Goal: Transaction & Acquisition: Purchase product/service

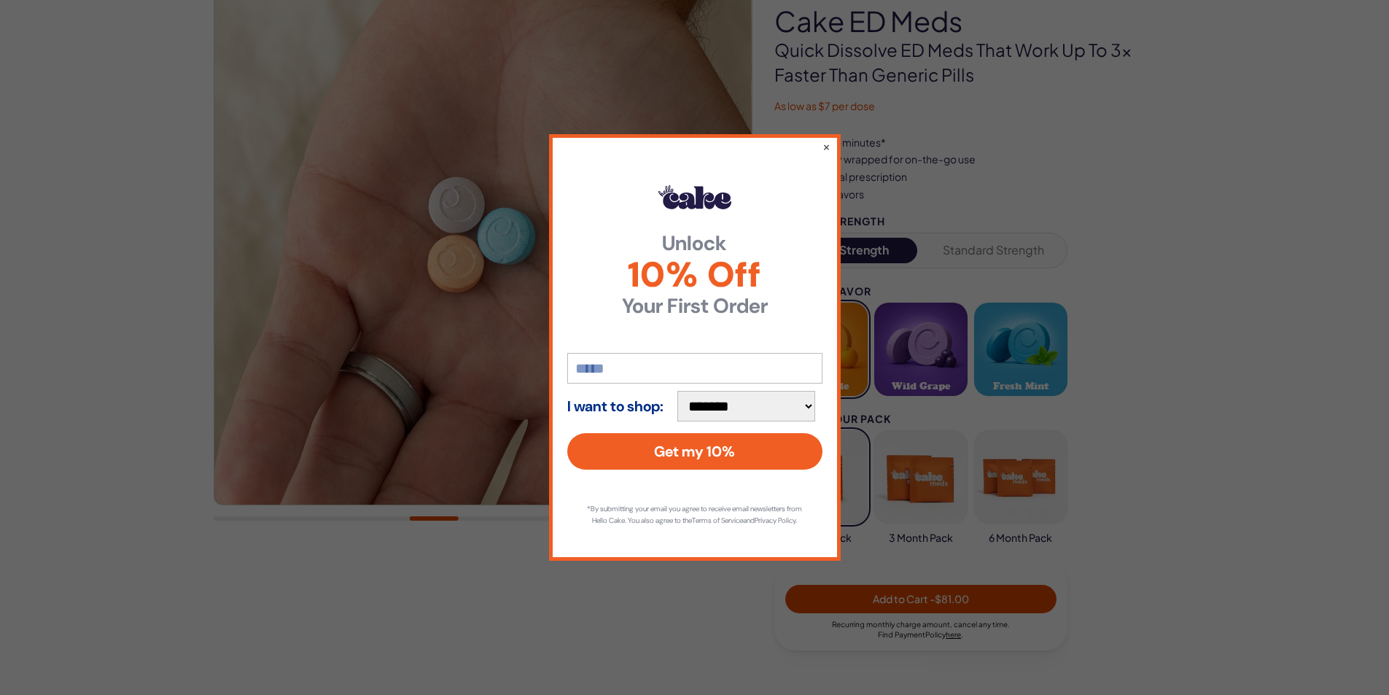
click at [629, 367] on input "email" at bounding box center [694, 368] width 255 height 31
type input "**********"
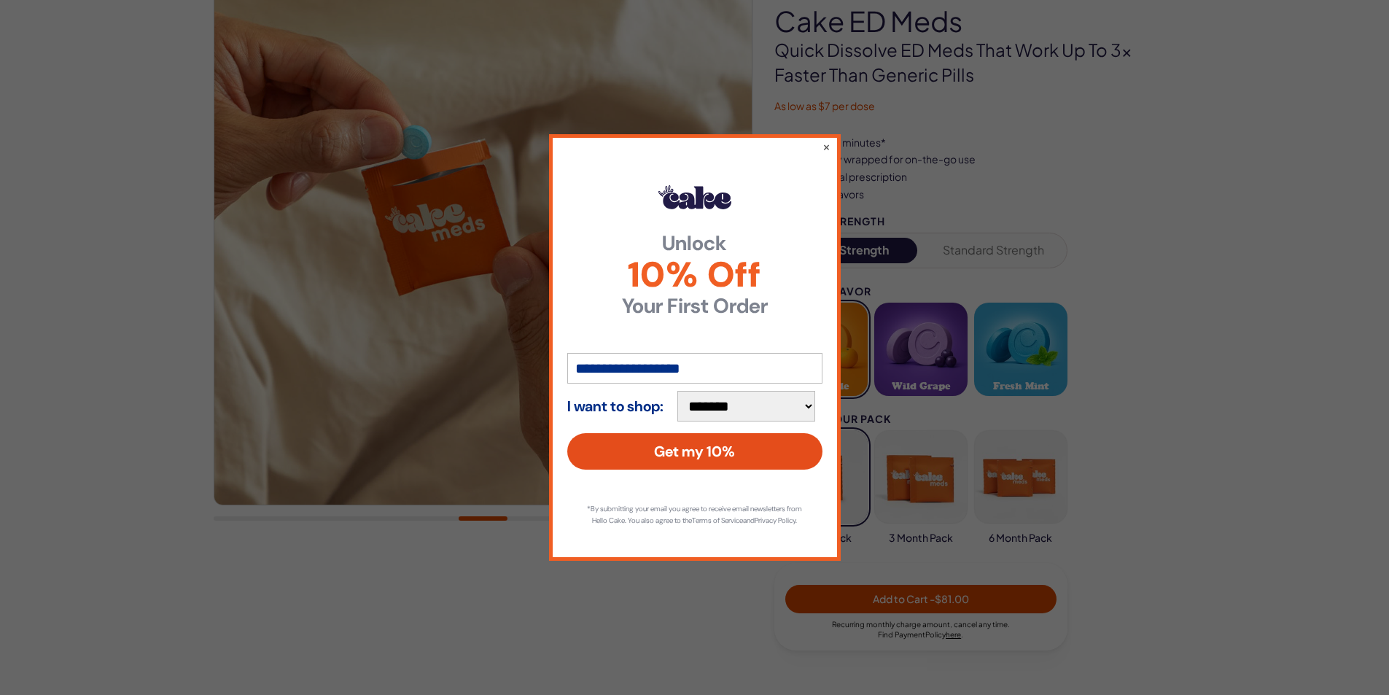
click at [682, 452] on button "Get my 10%" at bounding box center [694, 451] width 255 height 36
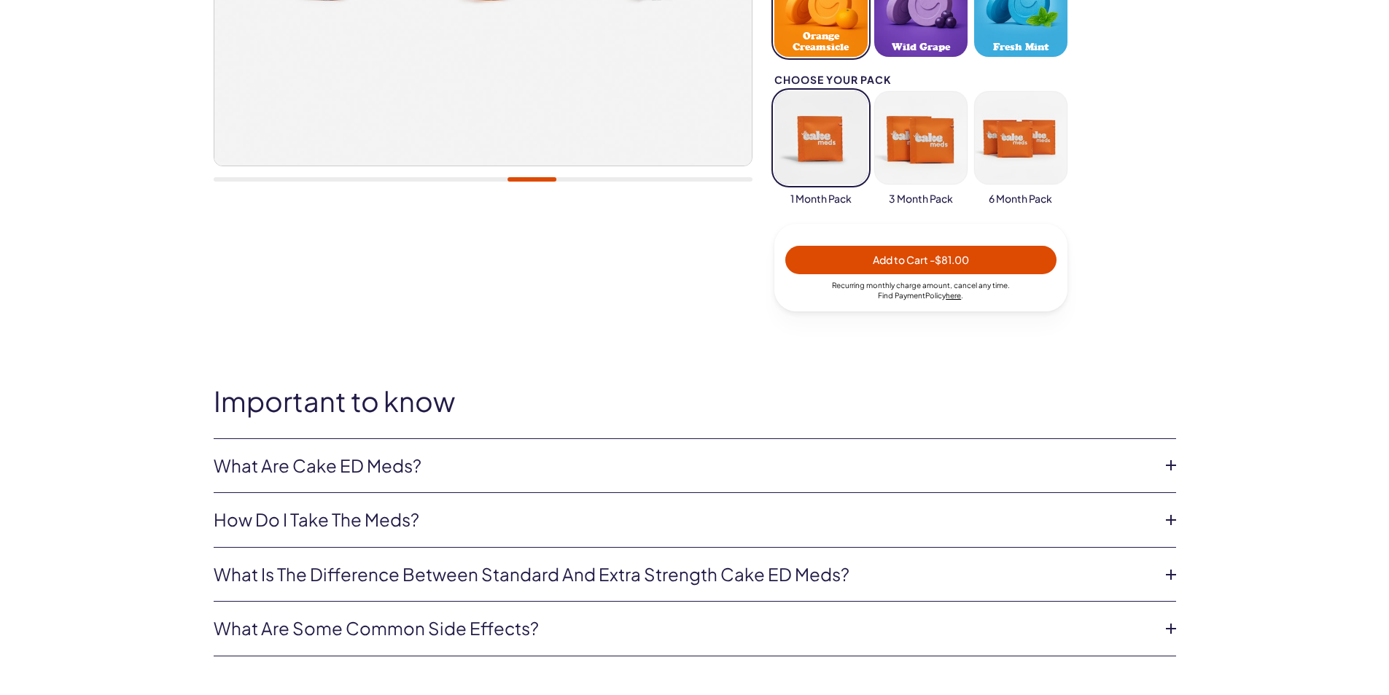
scroll to position [511, 0]
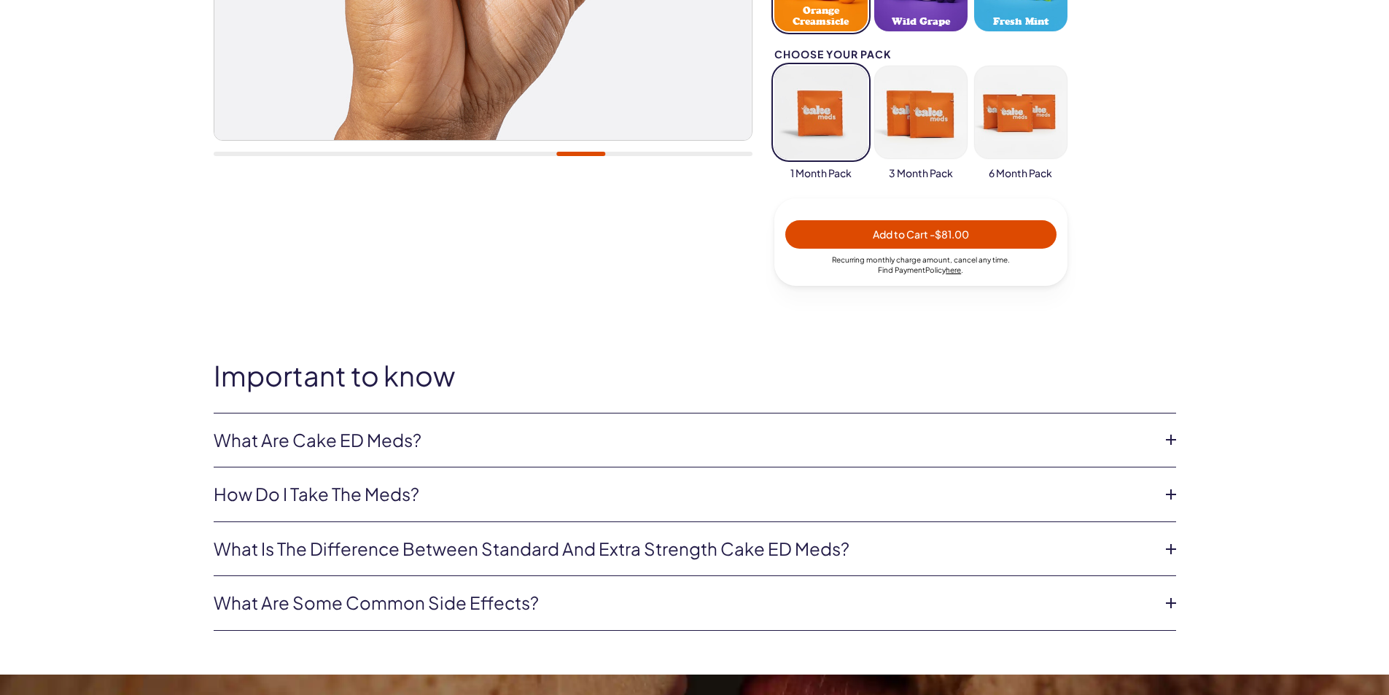
click at [740, 548] on link "What is the difference between Standard and Extra Strength Cake ED meds?" at bounding box center [683, 549] width 939 height 25
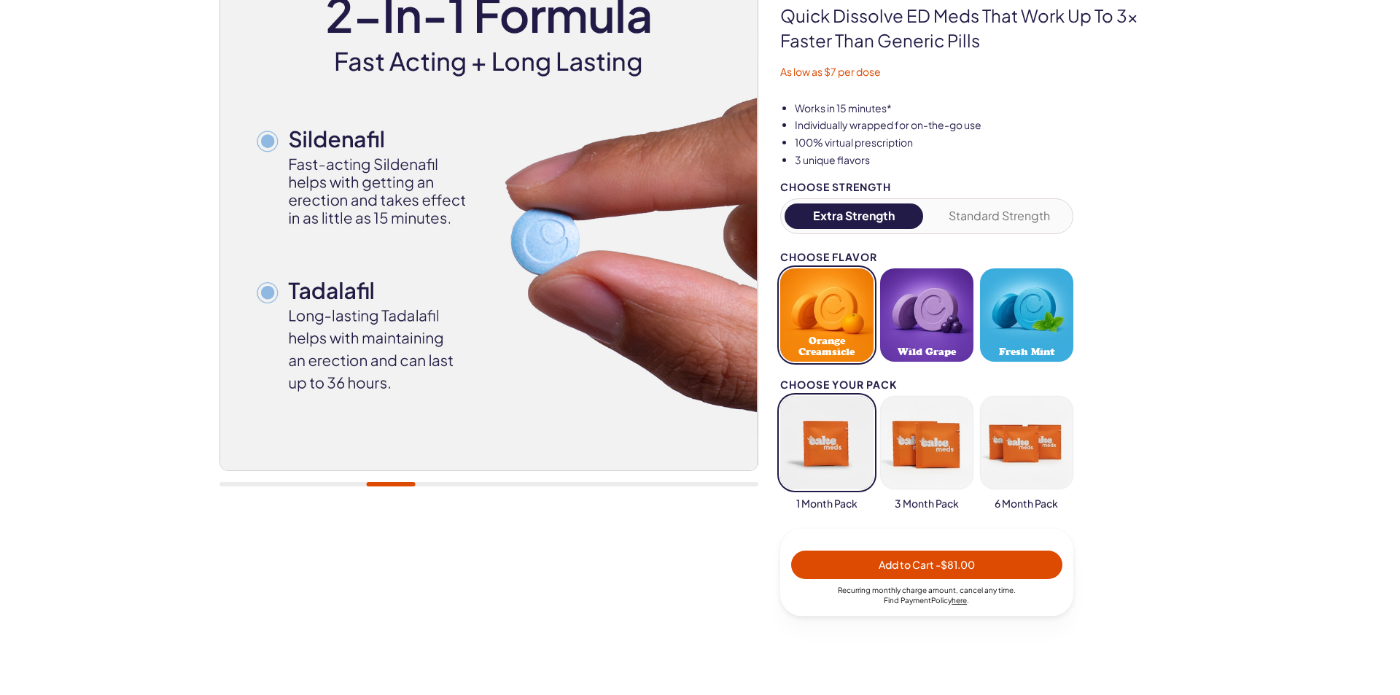
scroll to position [219, 0]
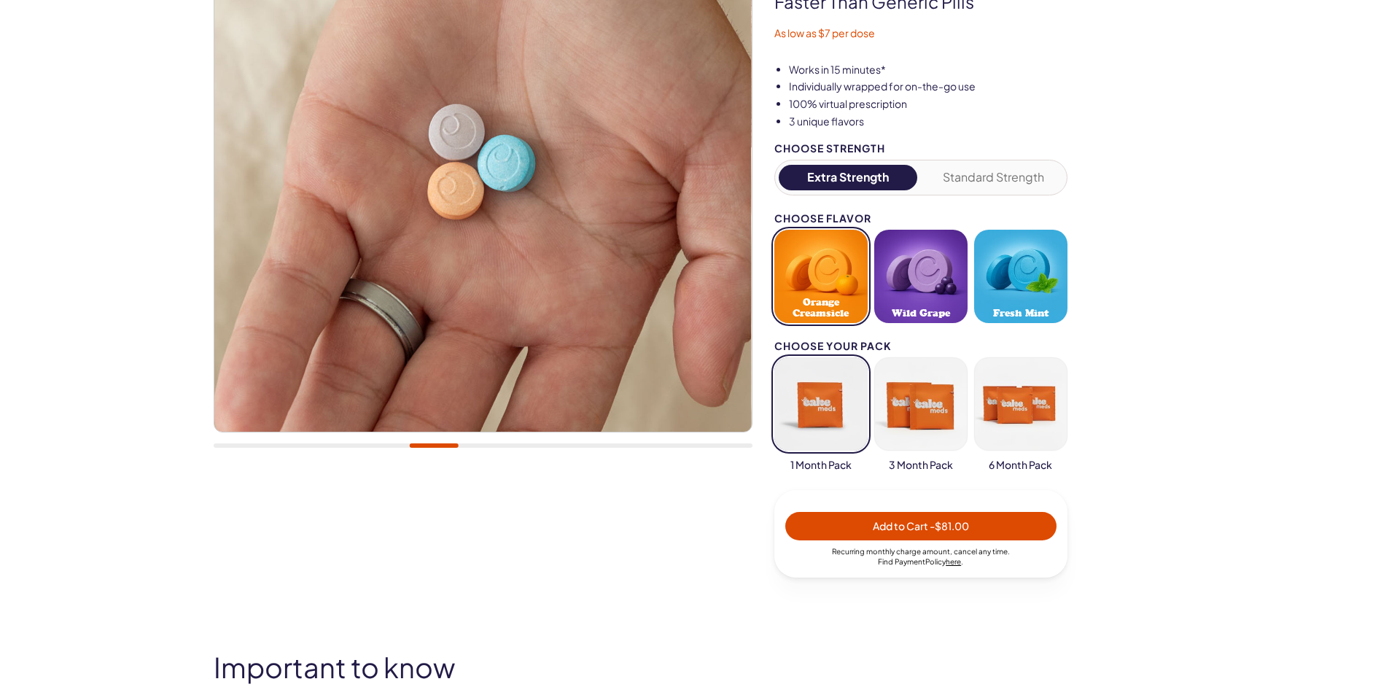
click at [908, 419] on button "button" at bounding box center [920, 403] width 93 height 93
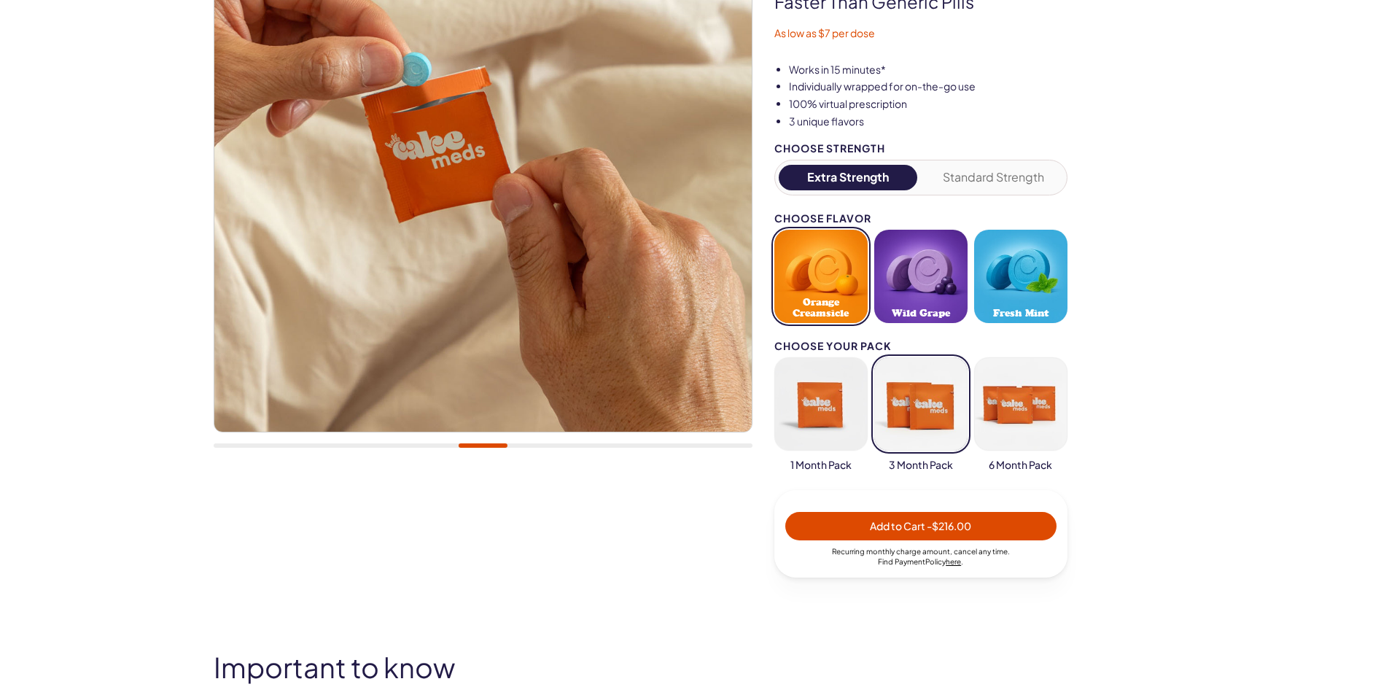
click at [819, 408] on button "button" at bounding box center [821, 403] width 93 height 93
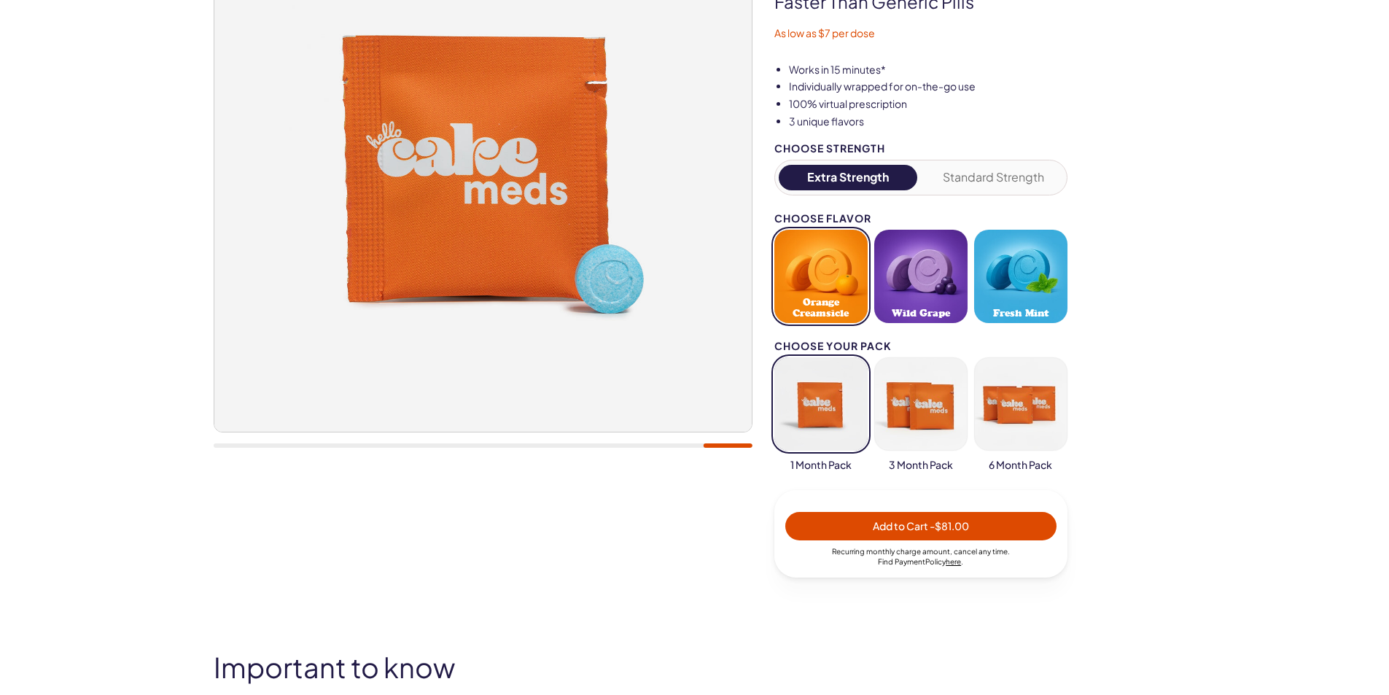
click at [905, 527] on span "Add to Cart - $81.00" at bounding box center [921, 525] width 96 height 13
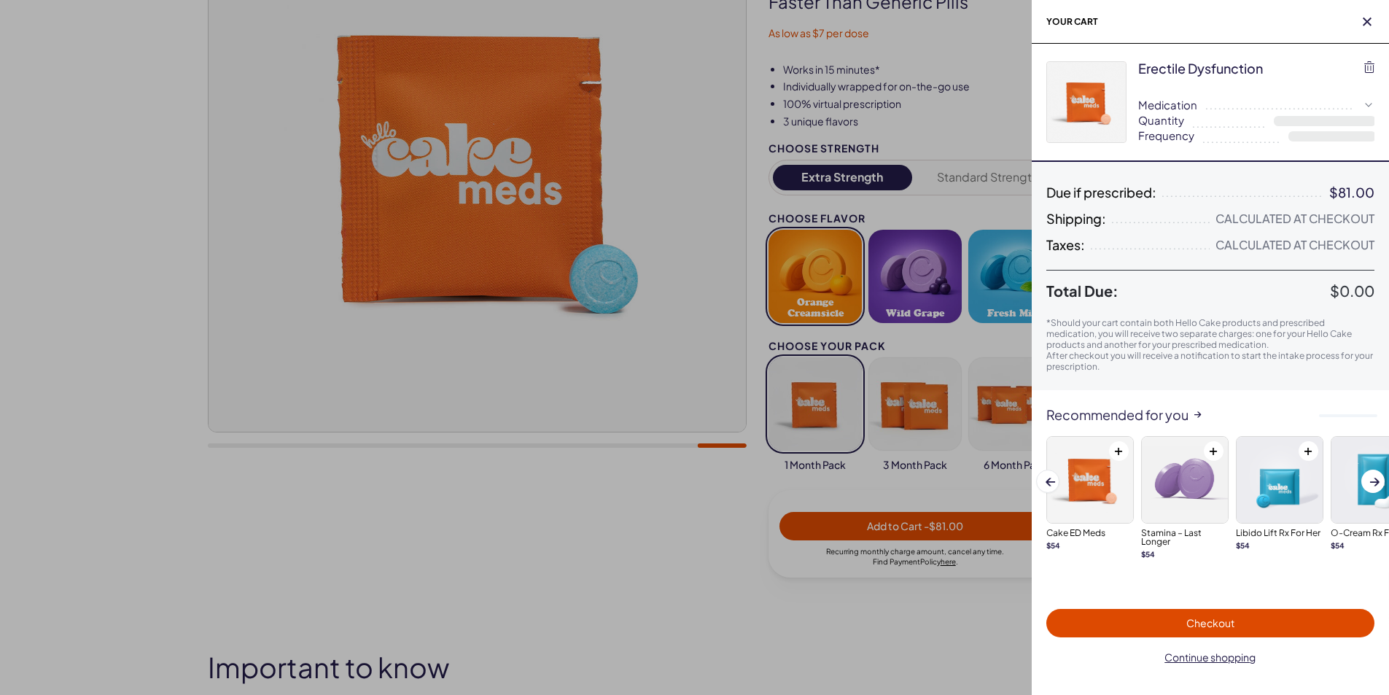
select select "*"
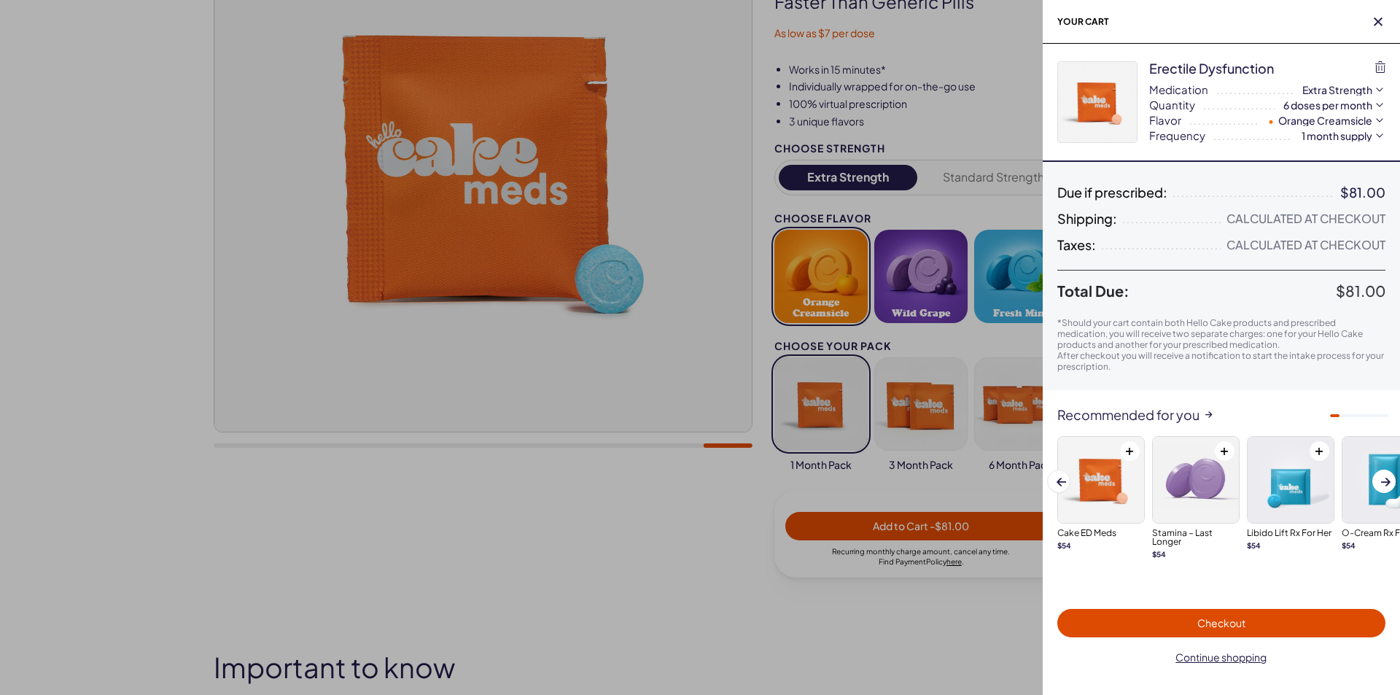
scroll to position [0, 0]
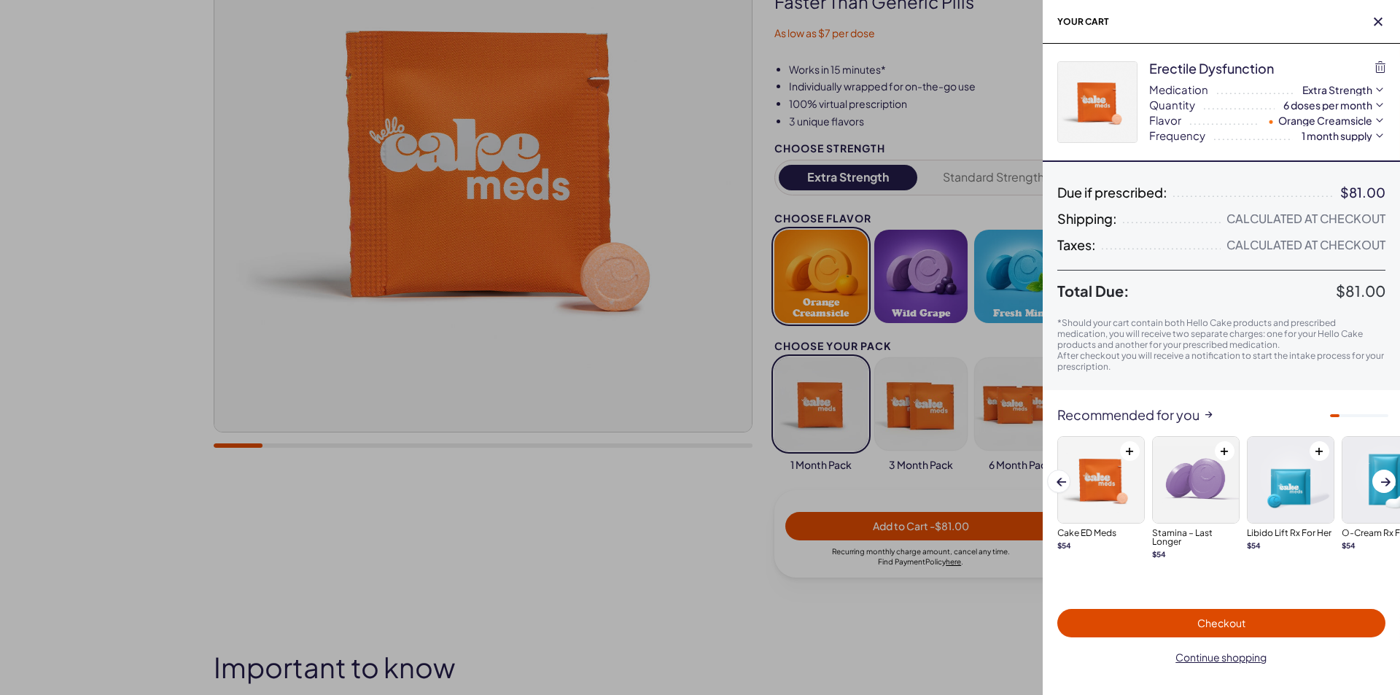
click at [1207, 615] on span "Checkout" at bounding box center [1221, 623] width 311 height 17
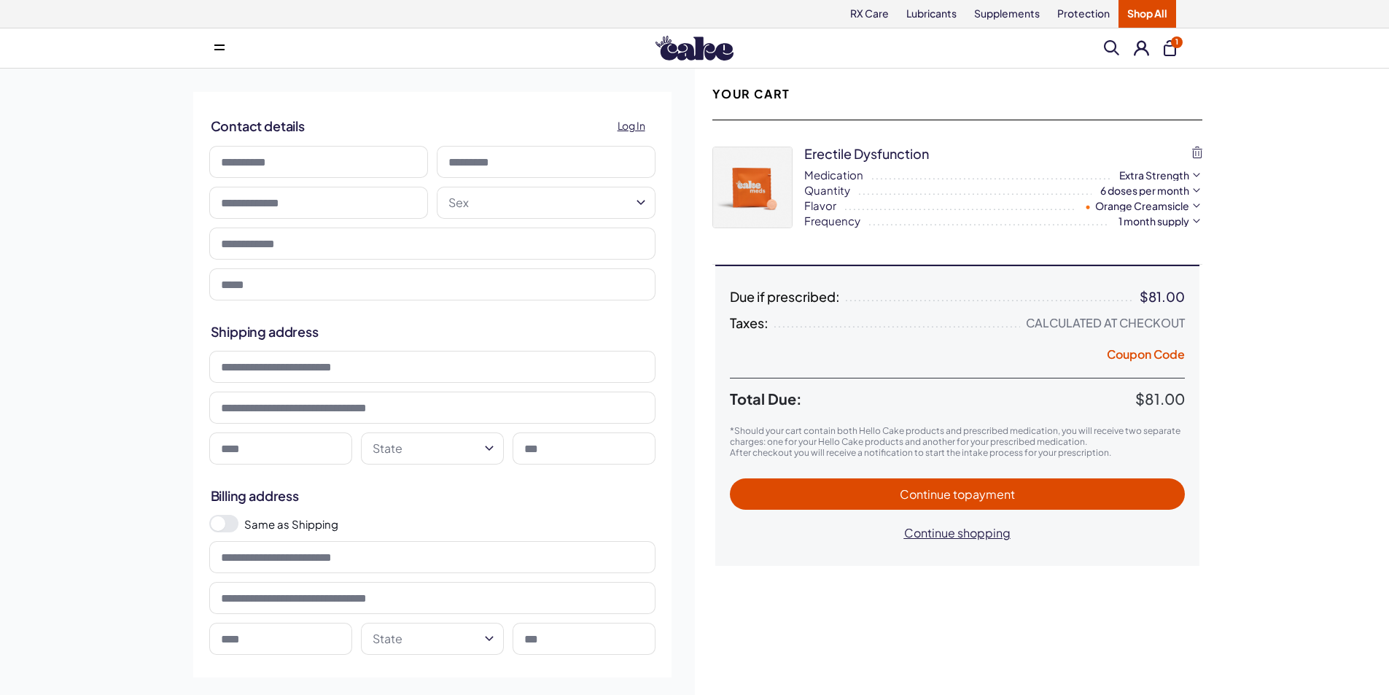
click at [319, 165] on input at bounding box center [318, 162] width 219 height 32
type input "***"
type input "******"
type input "**********"
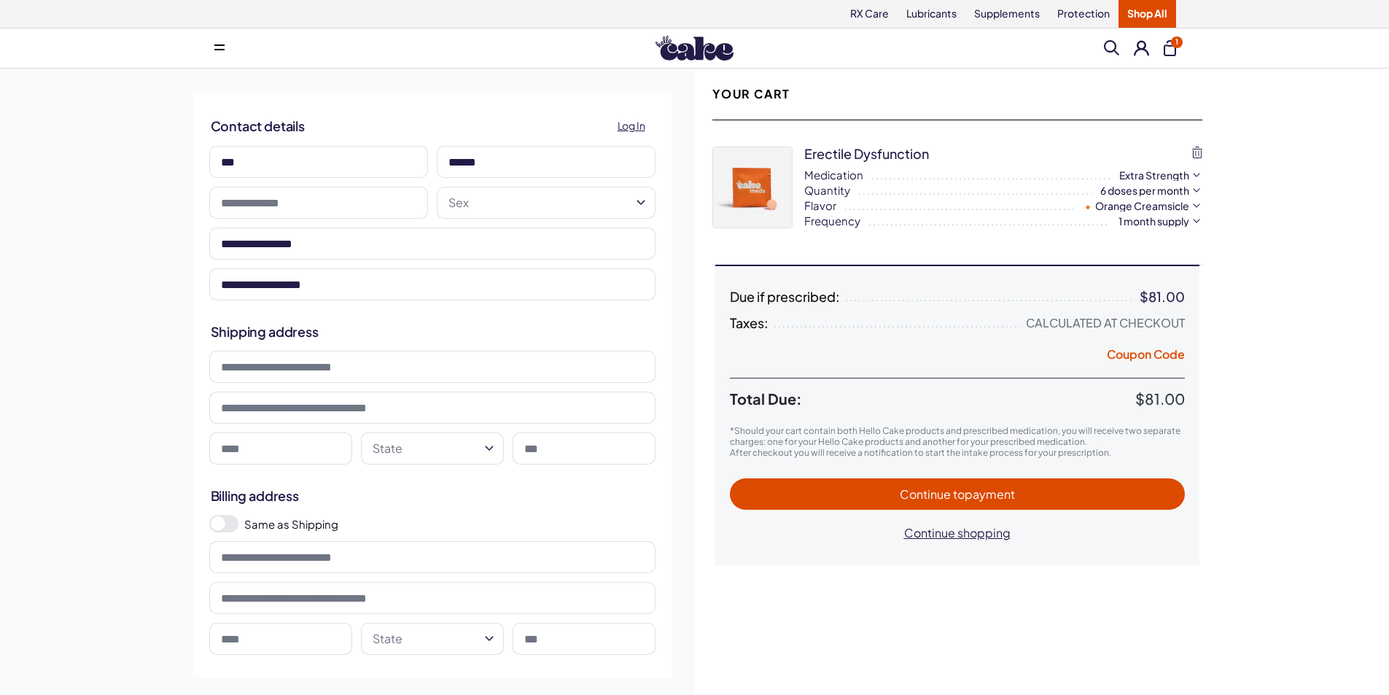
type input "**********"
click at [298, 449] on input "**********" at bounding box center [280, 448] width 143 height 32
click at [483, 451] on html "RX Care Lubricants Supplements Protection Shop All Menu Him Her Everything 1" at bounding box center [694, 580] width 1389 height 1160
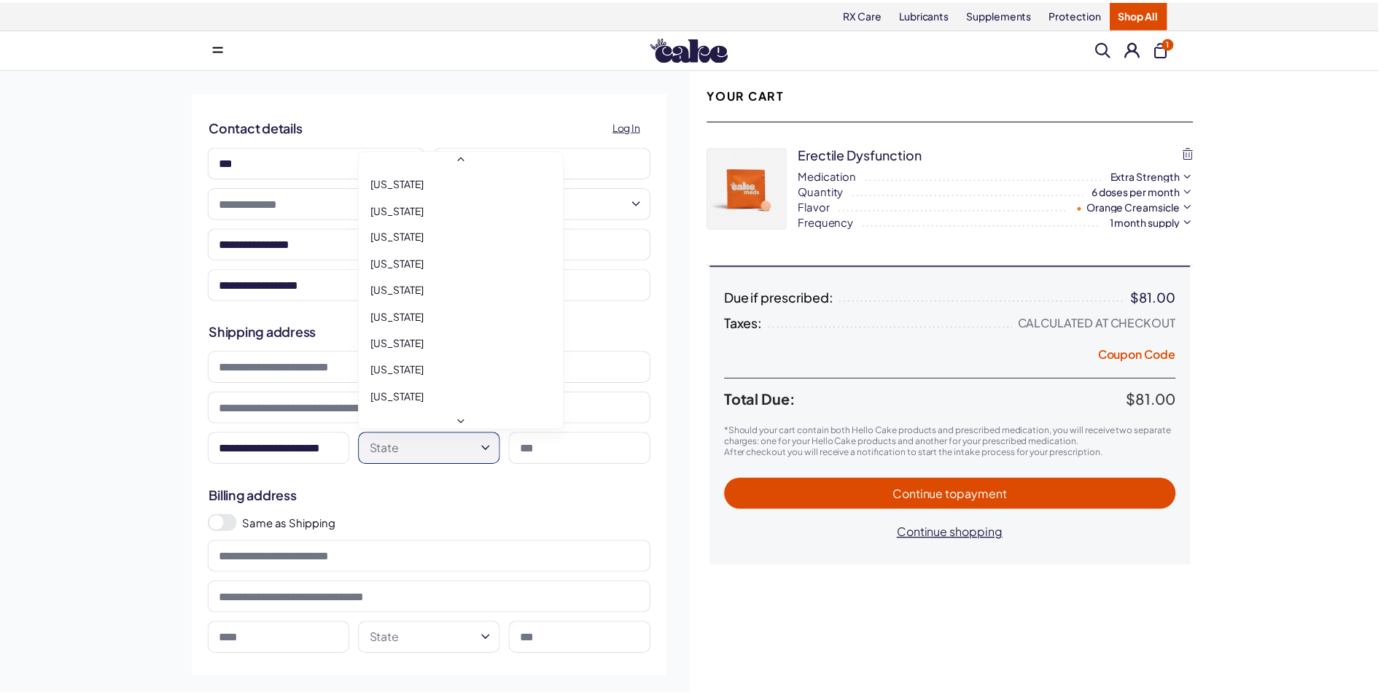
scroll to position [875, 0]
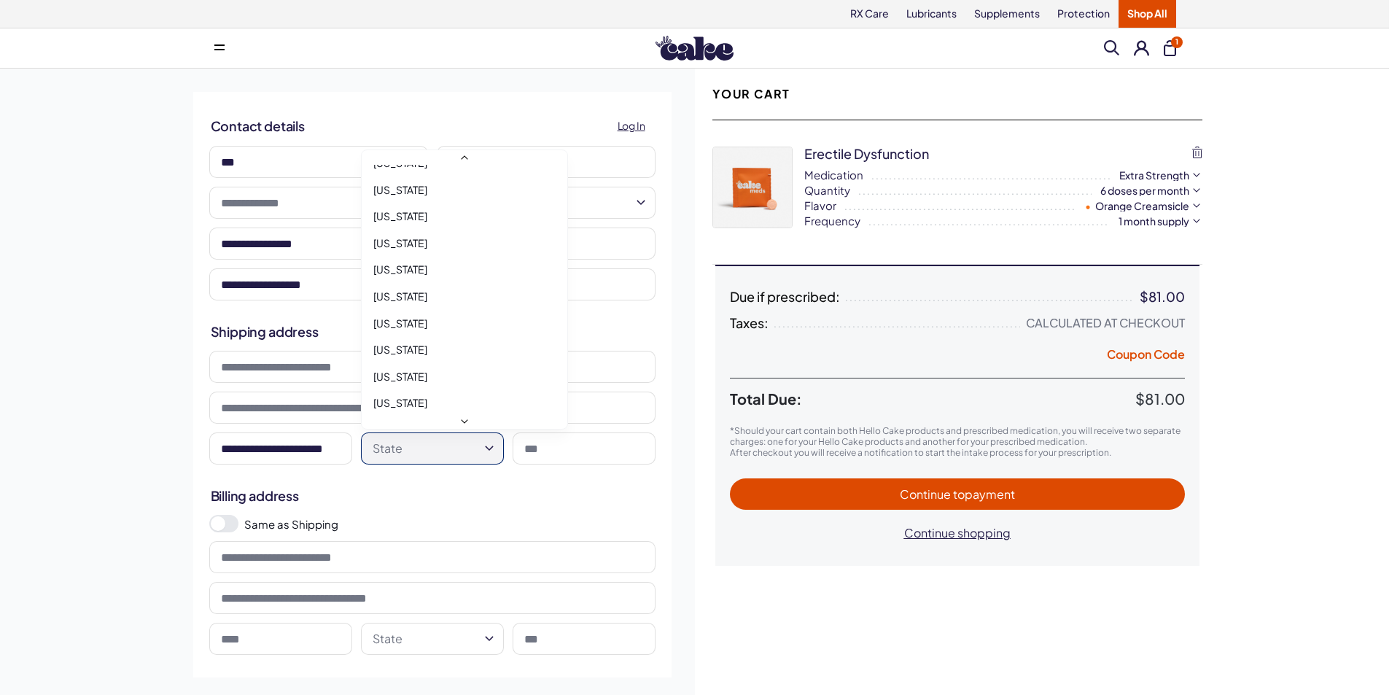
select select "**"
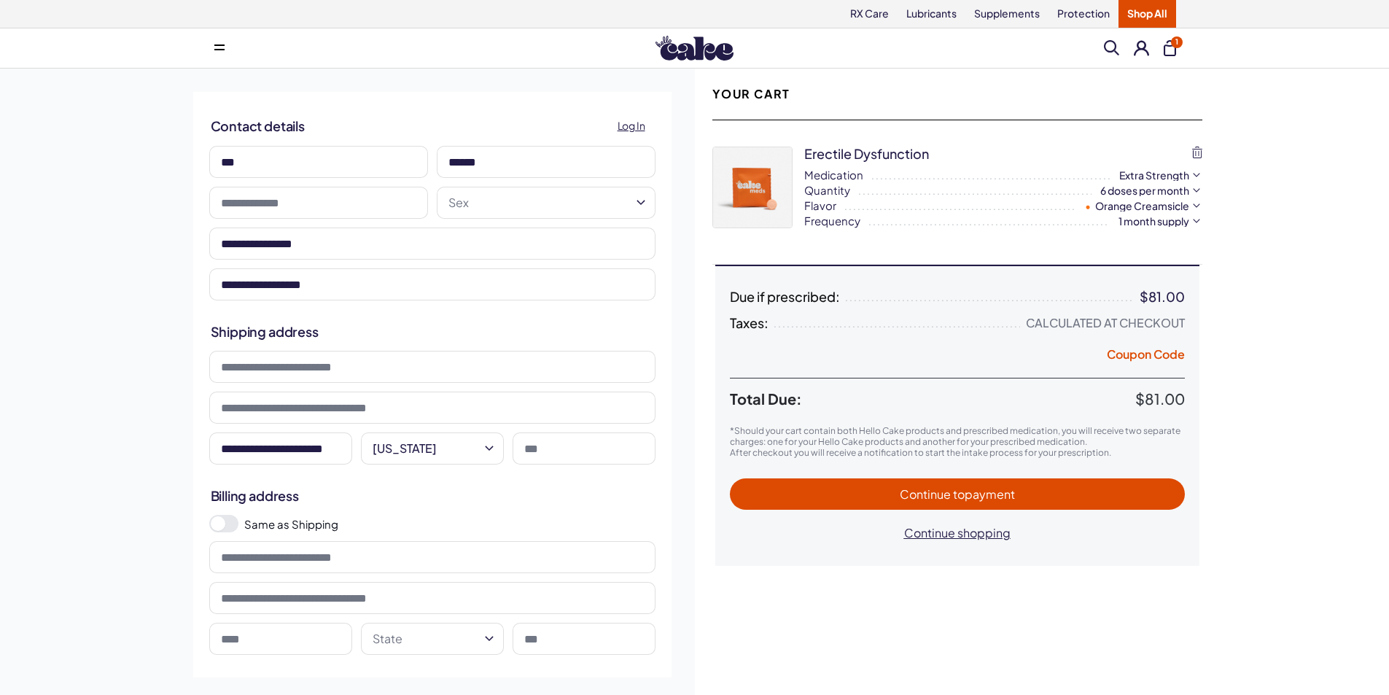
click at [564, 449] on input at bounding box center [584, 448] width 143 height 32
type input "*****"
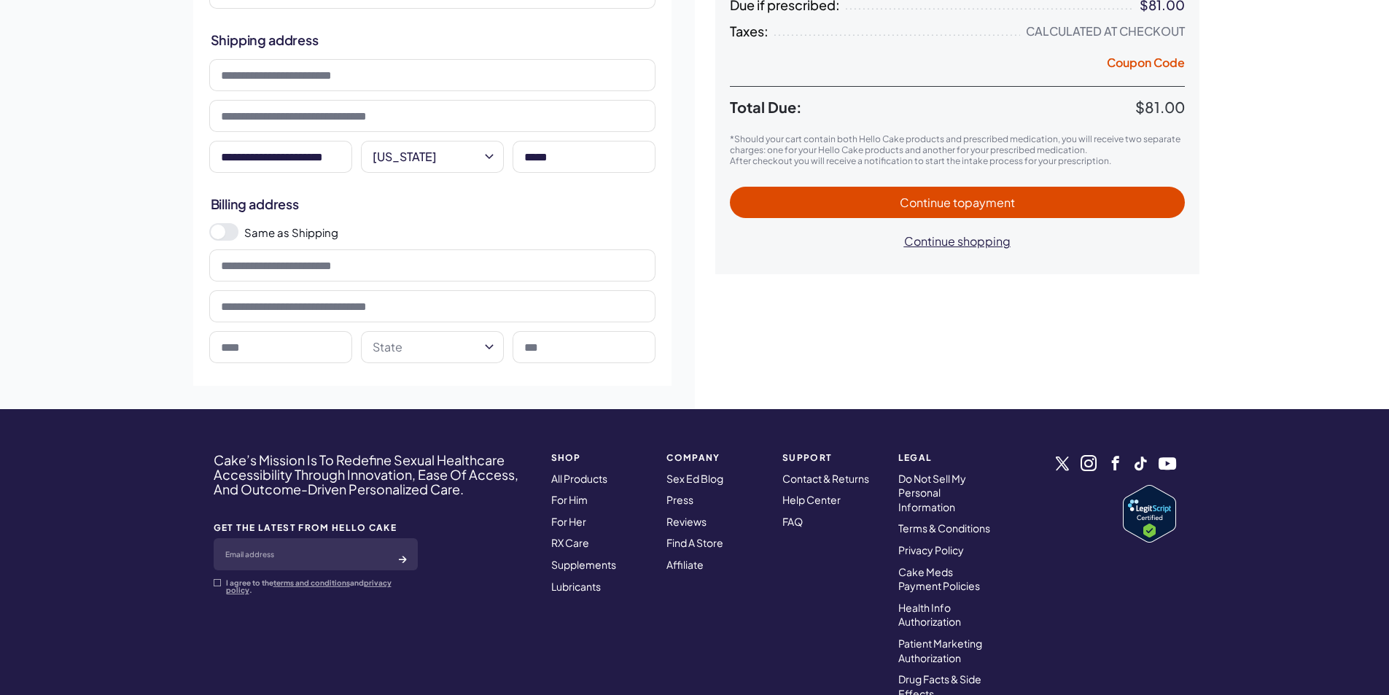
click at [214, 234] on span at bounding box center [218, 232] width 15 height 15
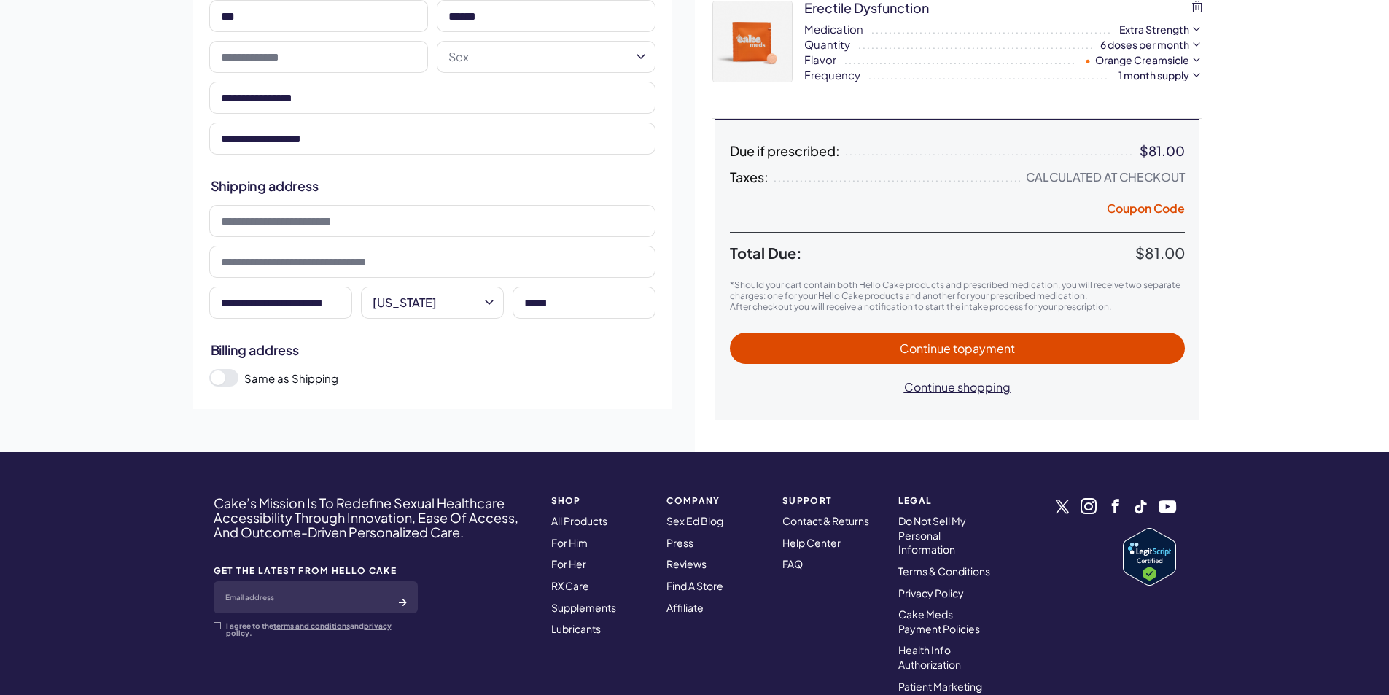
scroll to position [0, 0]
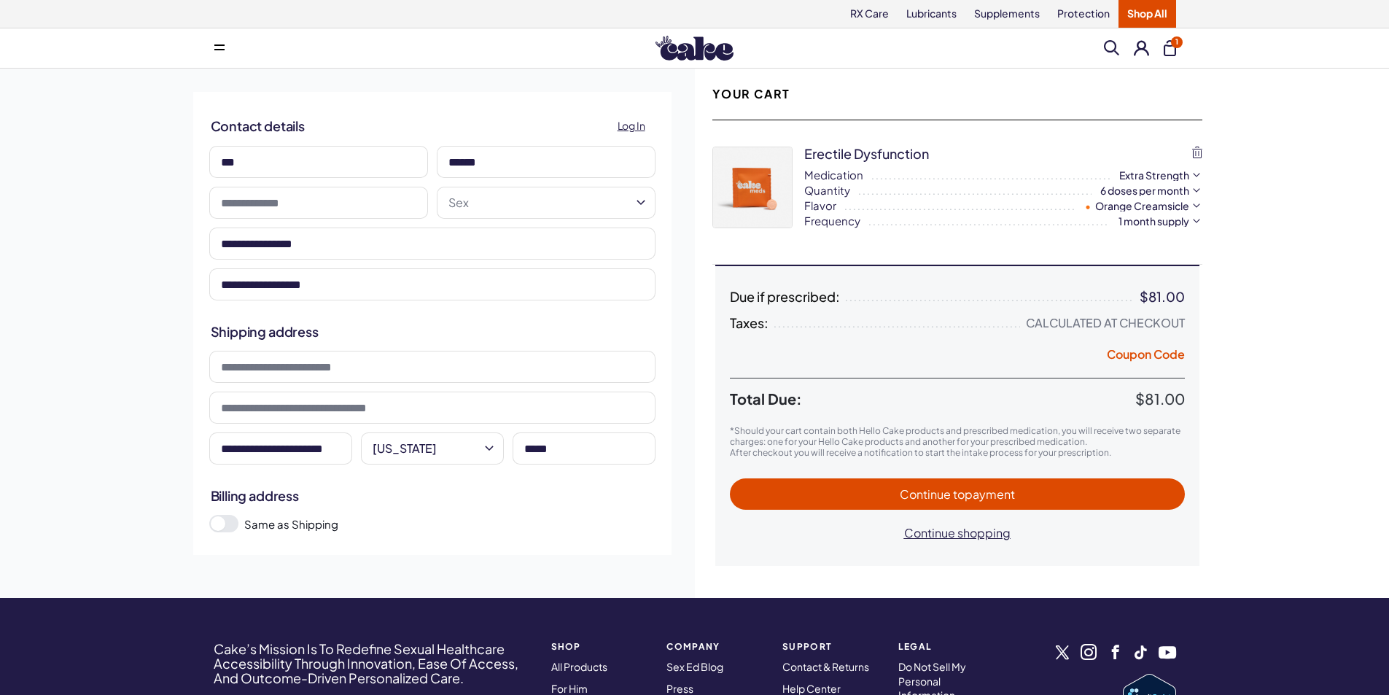
click at [1007, 493] on span "to payment" at bounding box center [984, 493] width 62 height 15
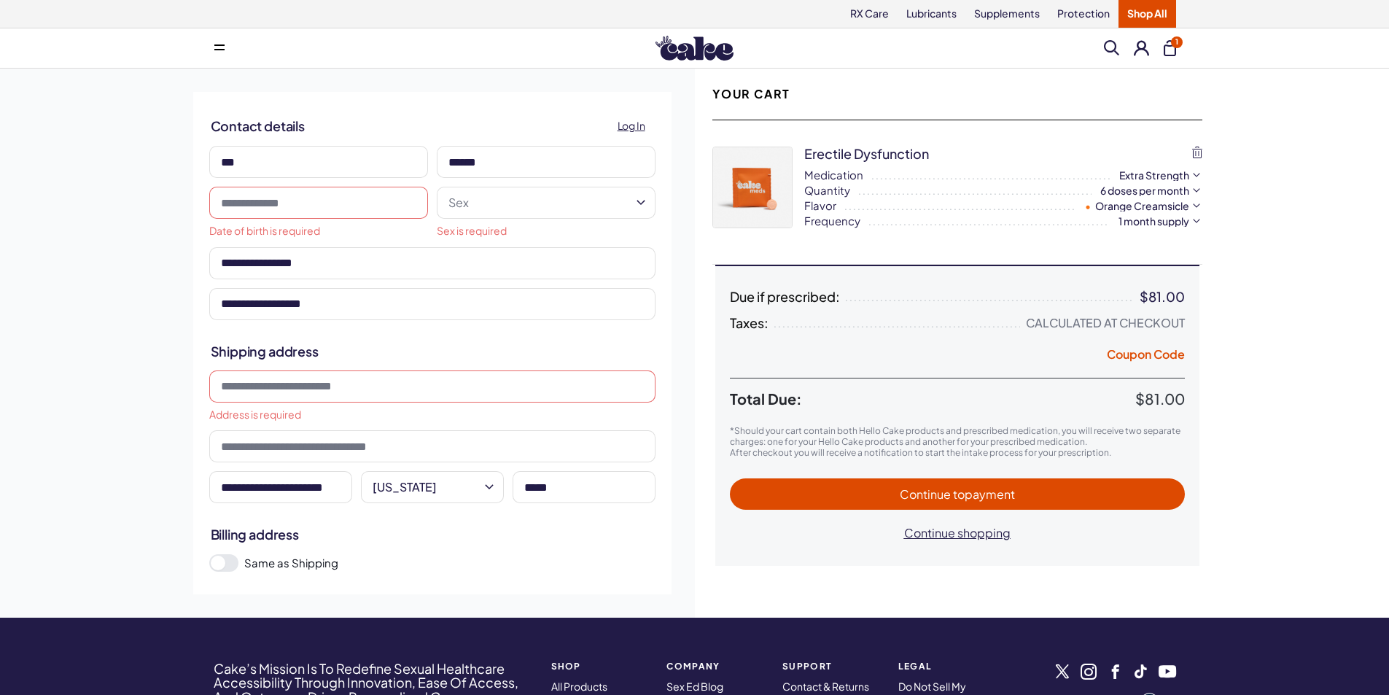
click at [284, 392] on input at bounding box center [432, 386] width 446 height 32
click at [280, 492] on input "**********" at bounding box center [280, 487] width 143 height 32
click at [338, 384] on input at bounding box center [432, 386] width 446 height 32
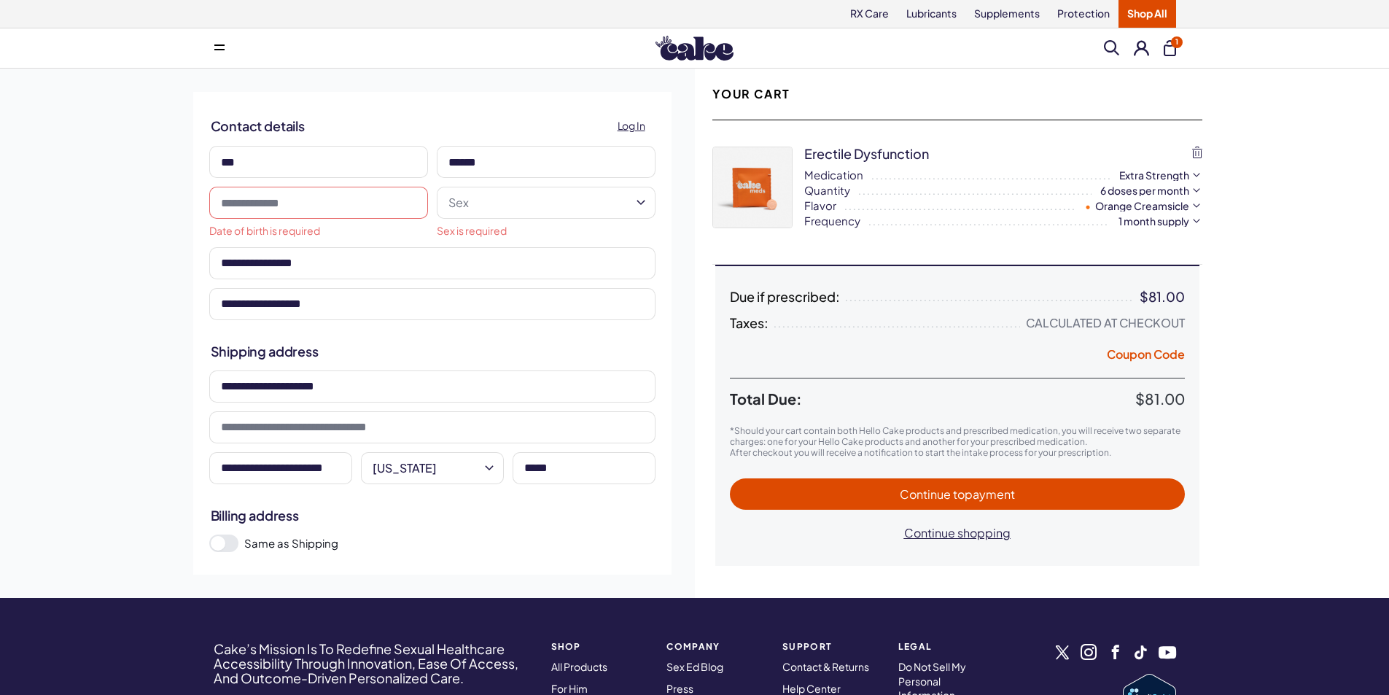
type input "**********"
click at [640, 202] on html "RX Care Lubricants Supplements Protection Shop All Menu Him Her Everything 1" at bounding box center [694, 528] width 1389 height 1057
click at [321, 203] on input "text" at bounding box center [318, 203] width 219 height 32
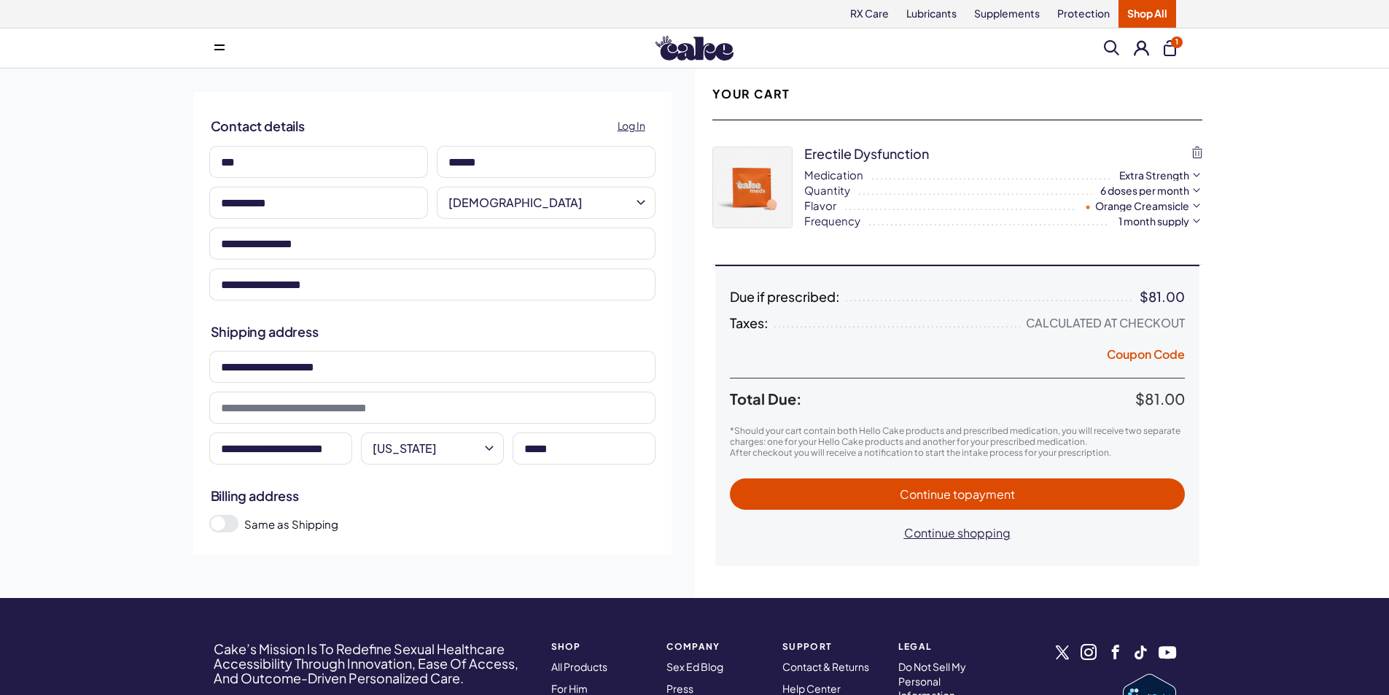
type input "**********"
click at [631, 122] on span "Log In" at bounding box center [632, 125] width 28 height 17
click at [991, 494] on span "to payment" at bounding box center [984, 493] width 62 height 15
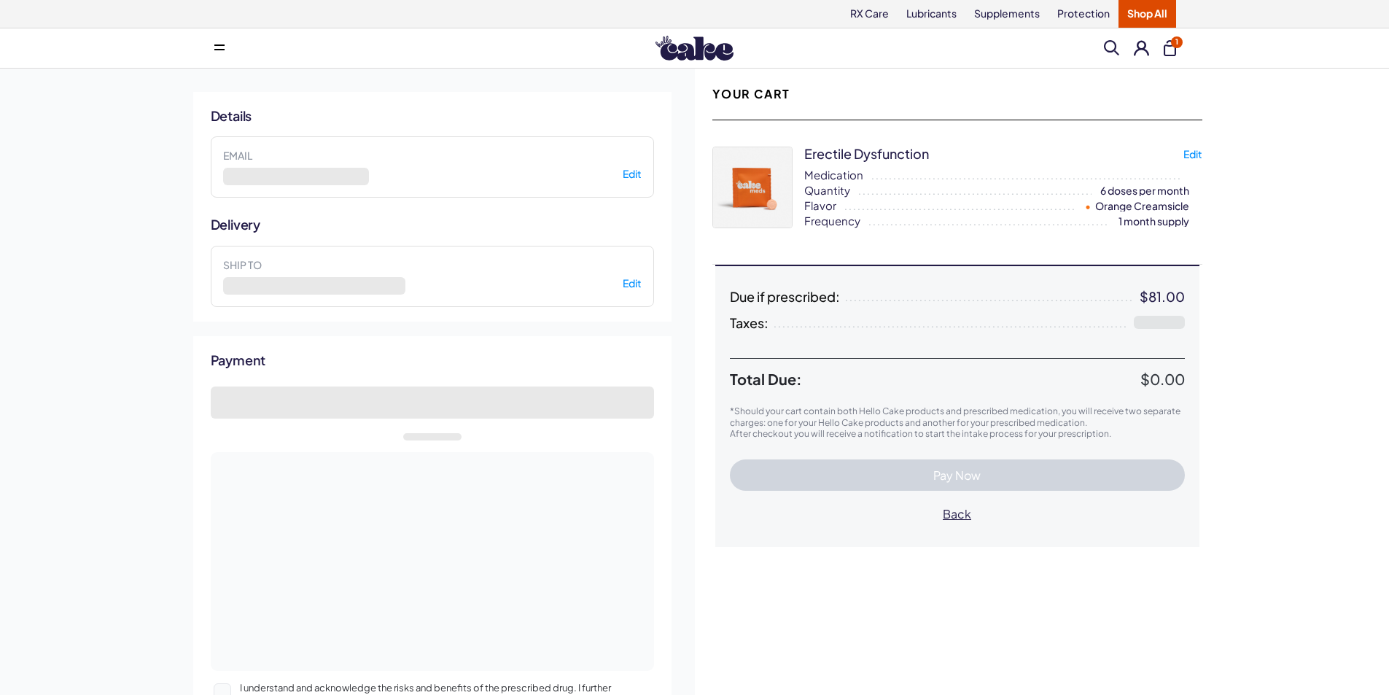
select select "*"
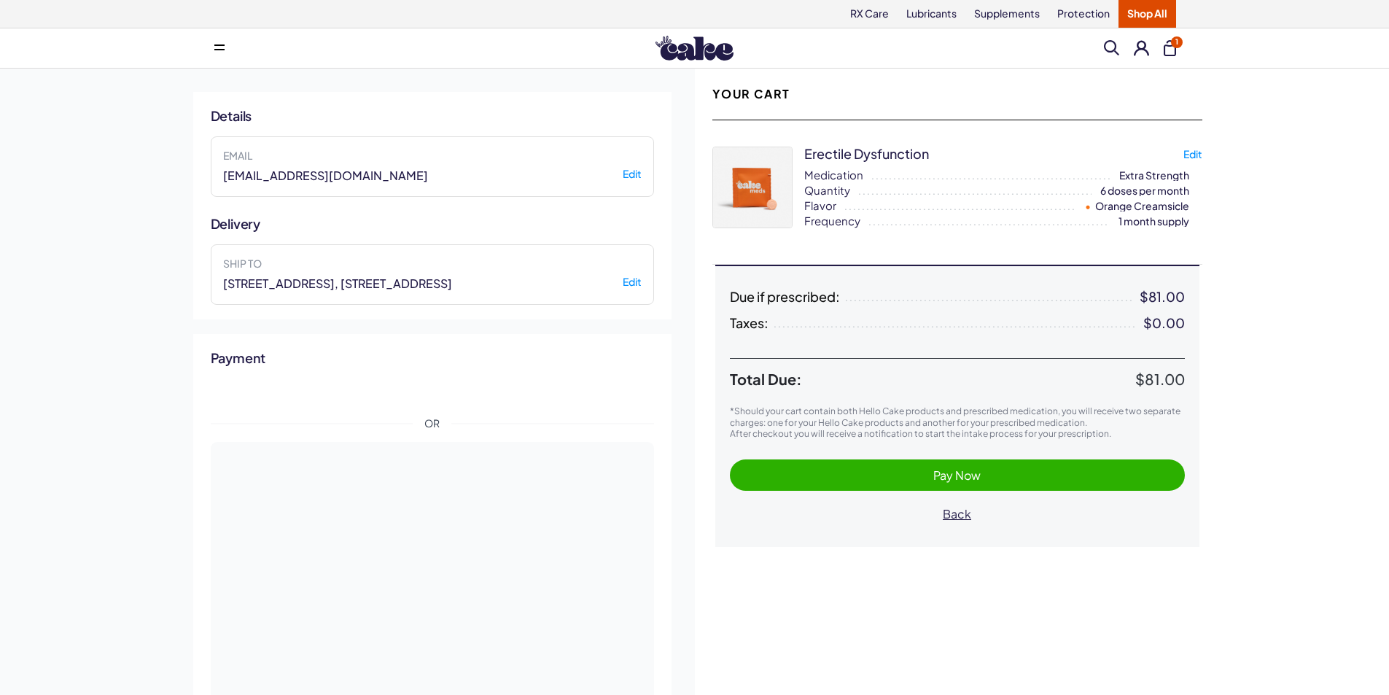
click at [452, 284] on span "[STREET_ADDRESS], [STREET_ADDRESS]" at bounding box center [337, 284] width 229 height 16
click at [634, 280] on button "Edit" at bounding box center [632, 282] width 19 height 13
select select "**"
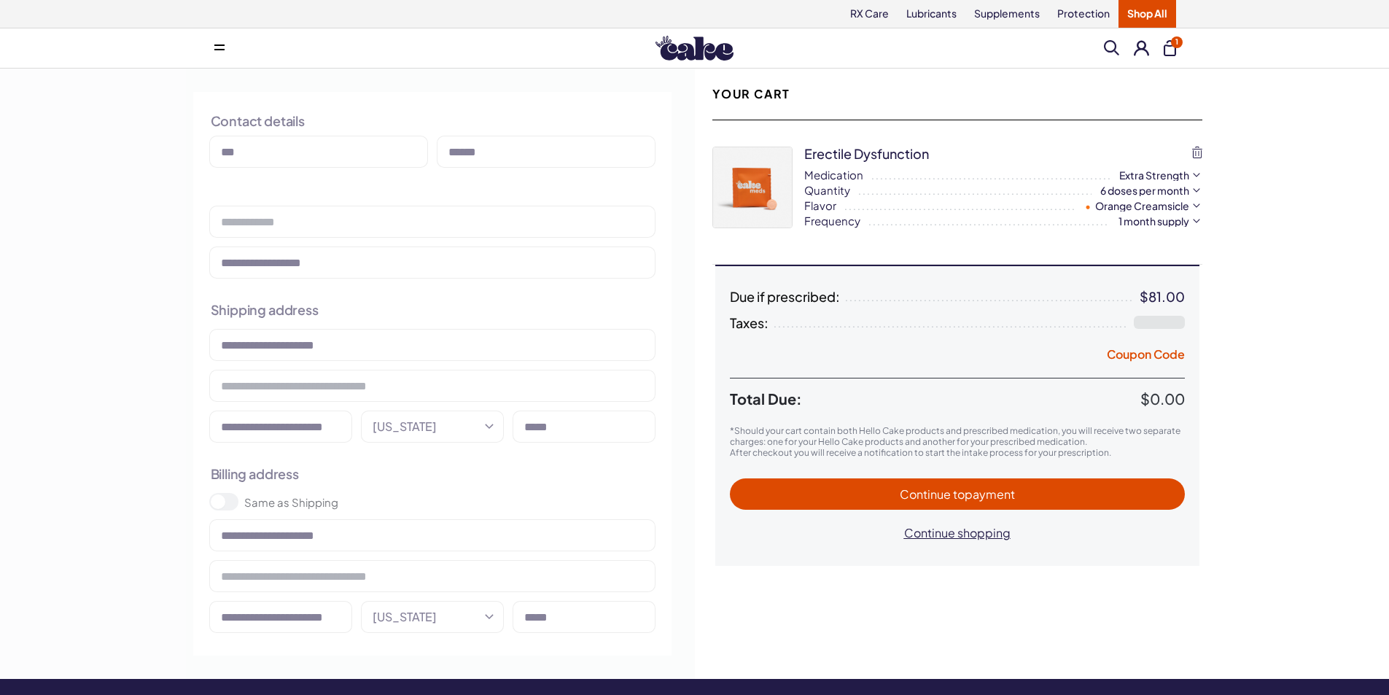
type input "**********"
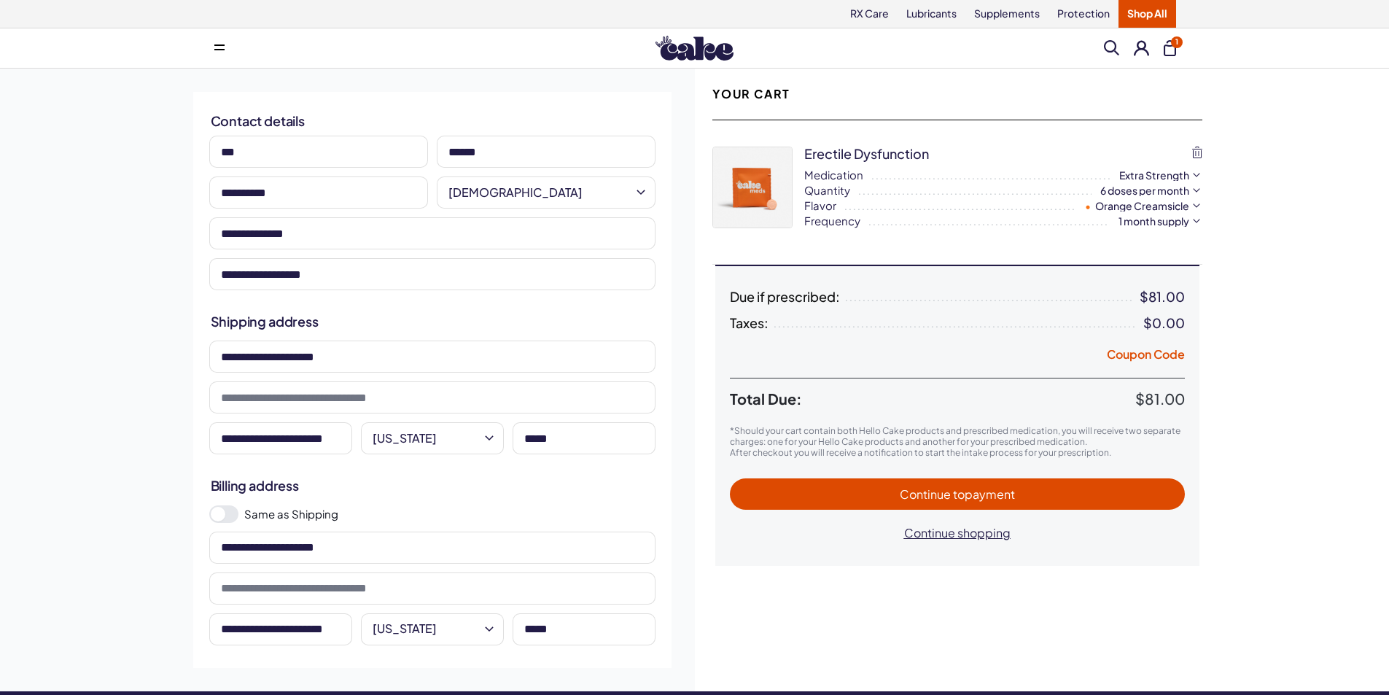
click at [948, 501] on span "Continue to payment" at bounding box center [957, 493] width 115 height 15
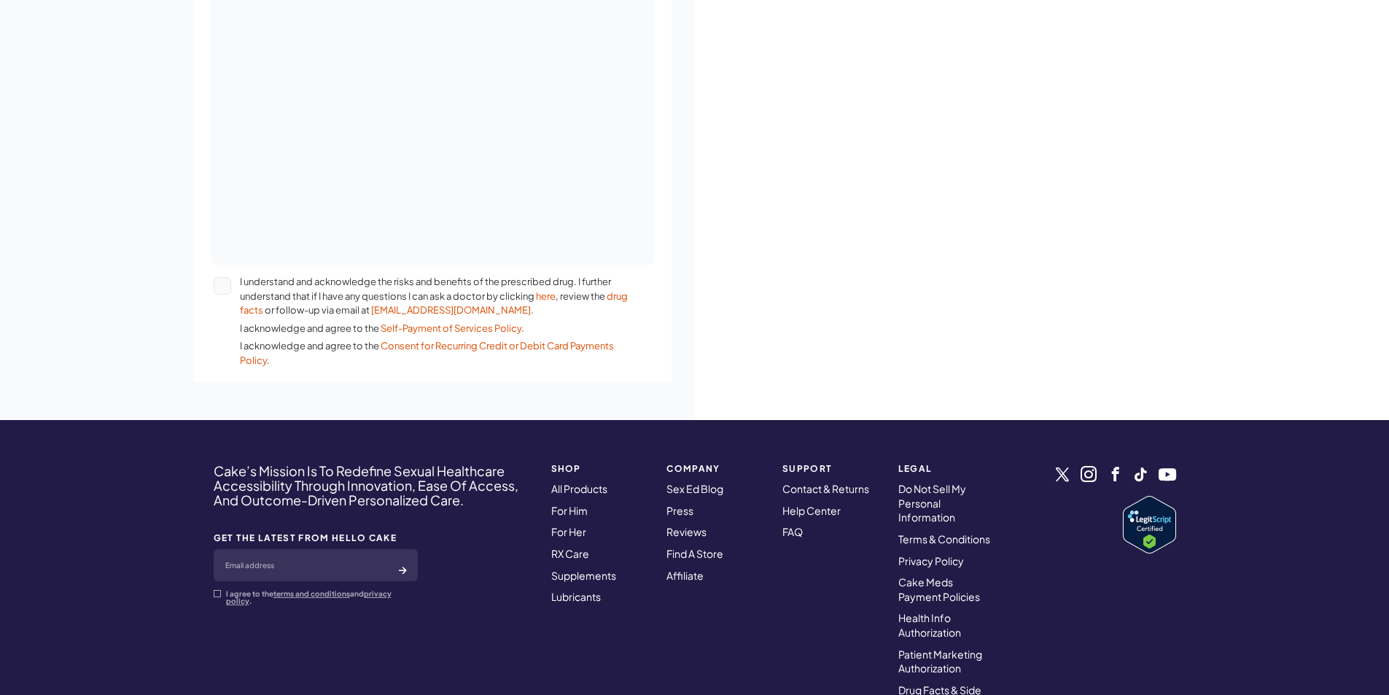
scroll to position [648, 0]
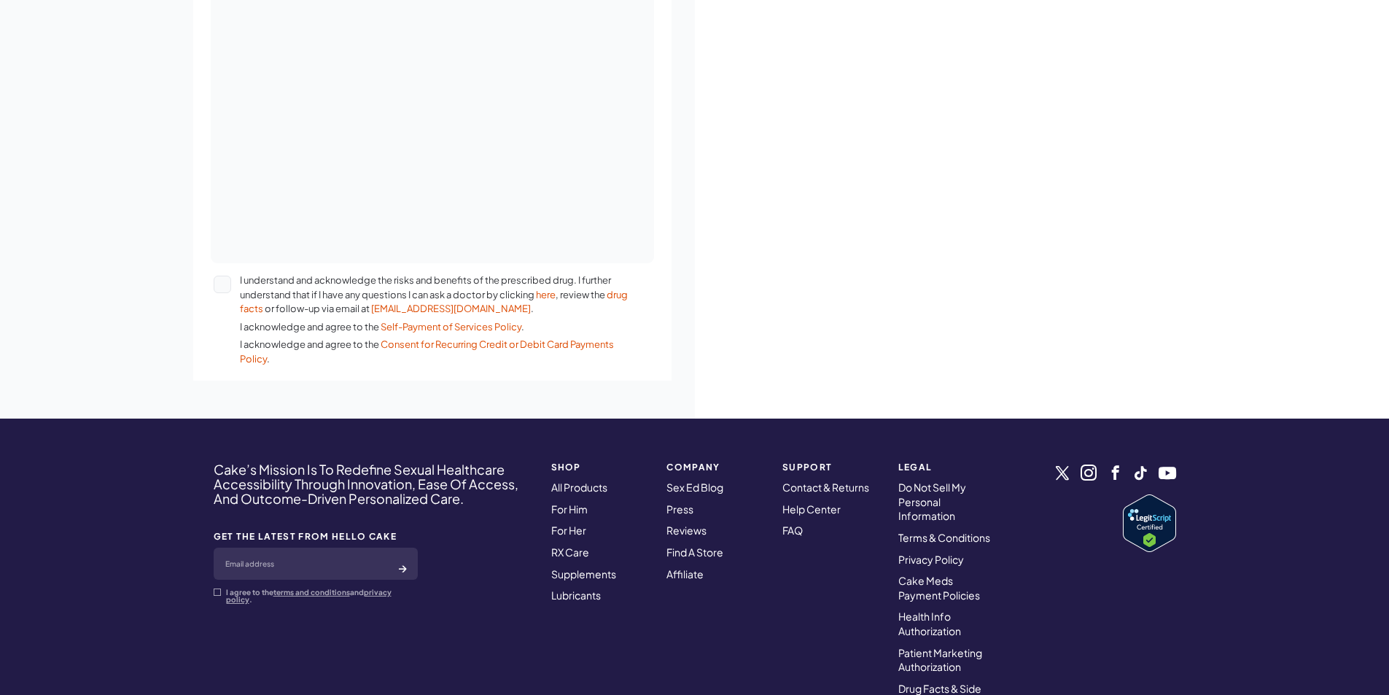
click at [222, 285] on button "I understand and acknowledge the risks and benefits of the prescribed drug. I f…" at bounding box center [223, 285] width 18 height 18
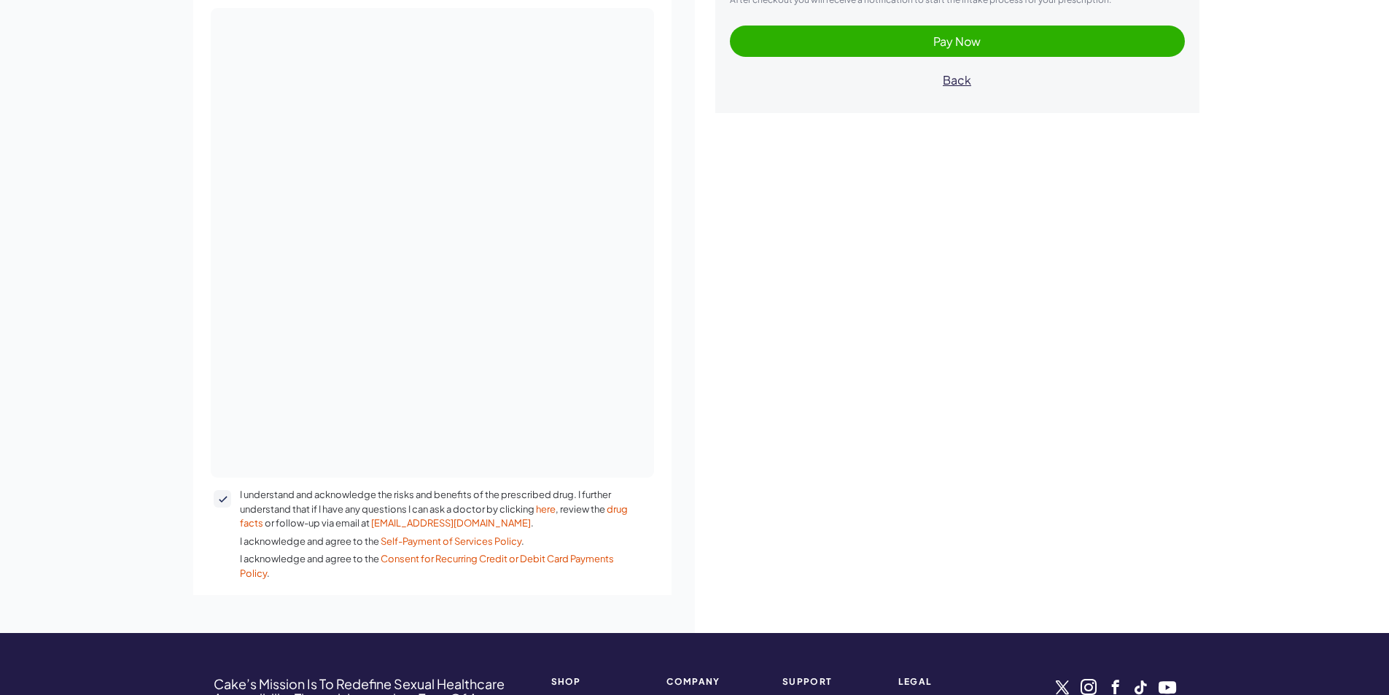
scroll to position [247, 0]
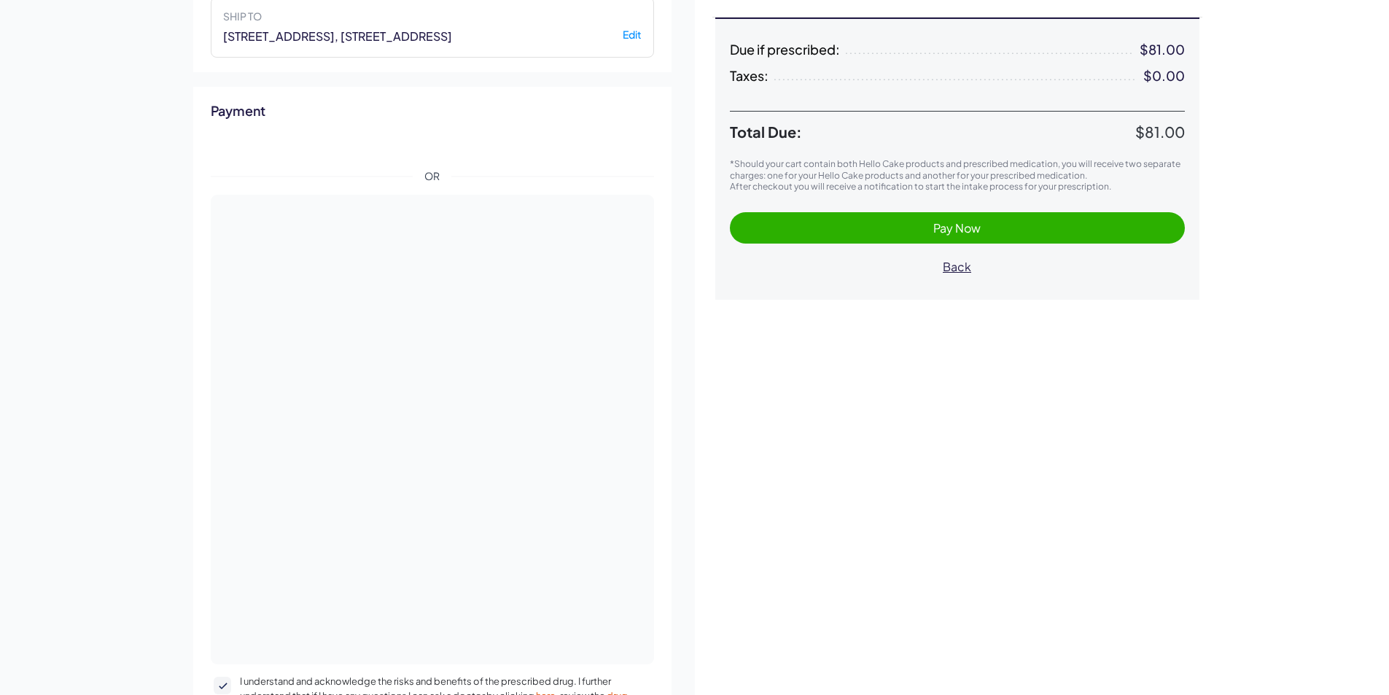
click at [932, 232] on span "Pay Now" at bounding box center [958, 228] width 426 height 17
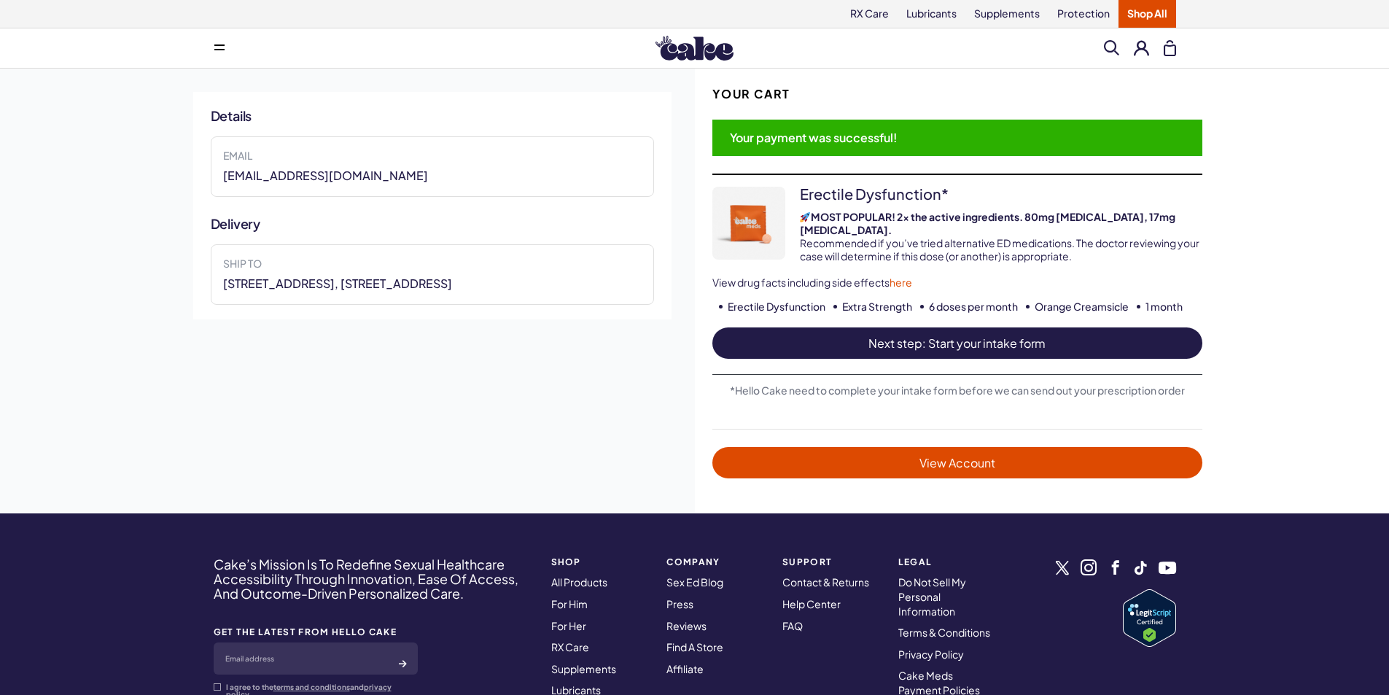
click at [972, 335] on span "Next step: Start your intake form" at bounding box center [957, 343] width 461 height 17
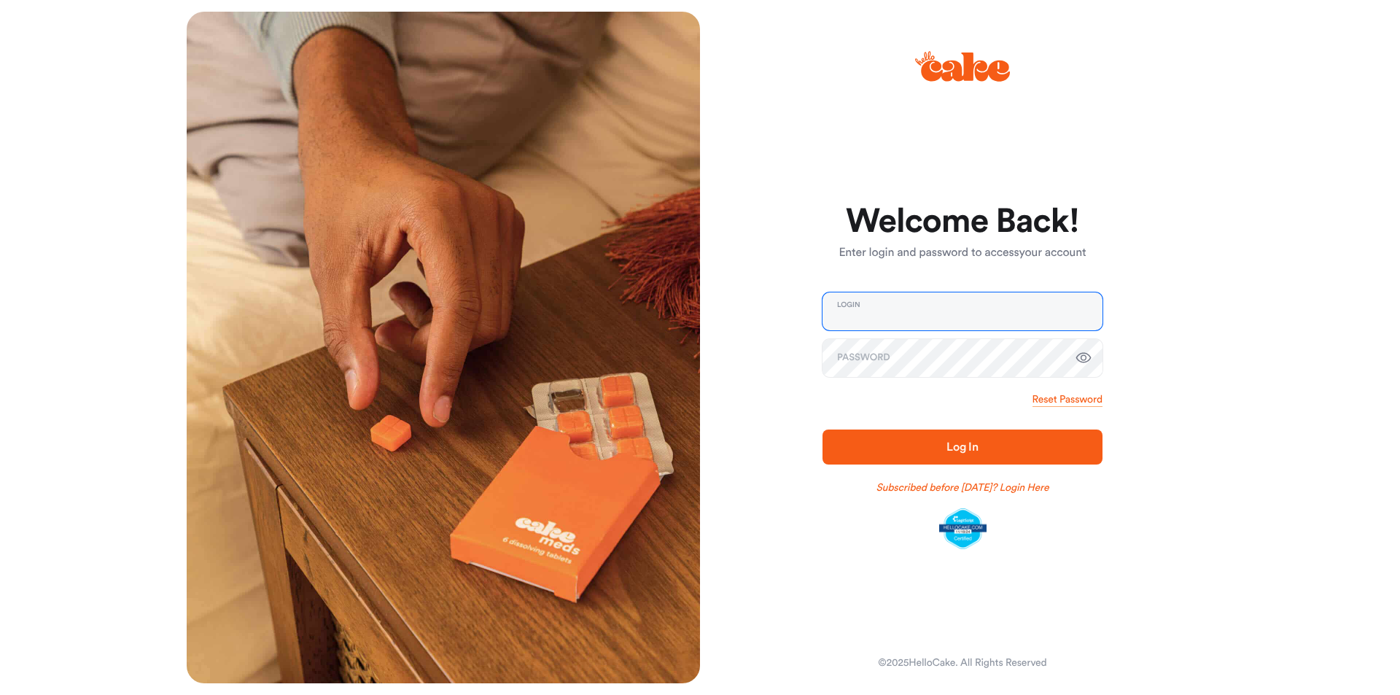
click at [946, 313] on input "email" at bounding box center [963, 311] width 280 height 38
click at [951, 450] on span "Log In" at bounding box center [963, 447] width 32 height 12
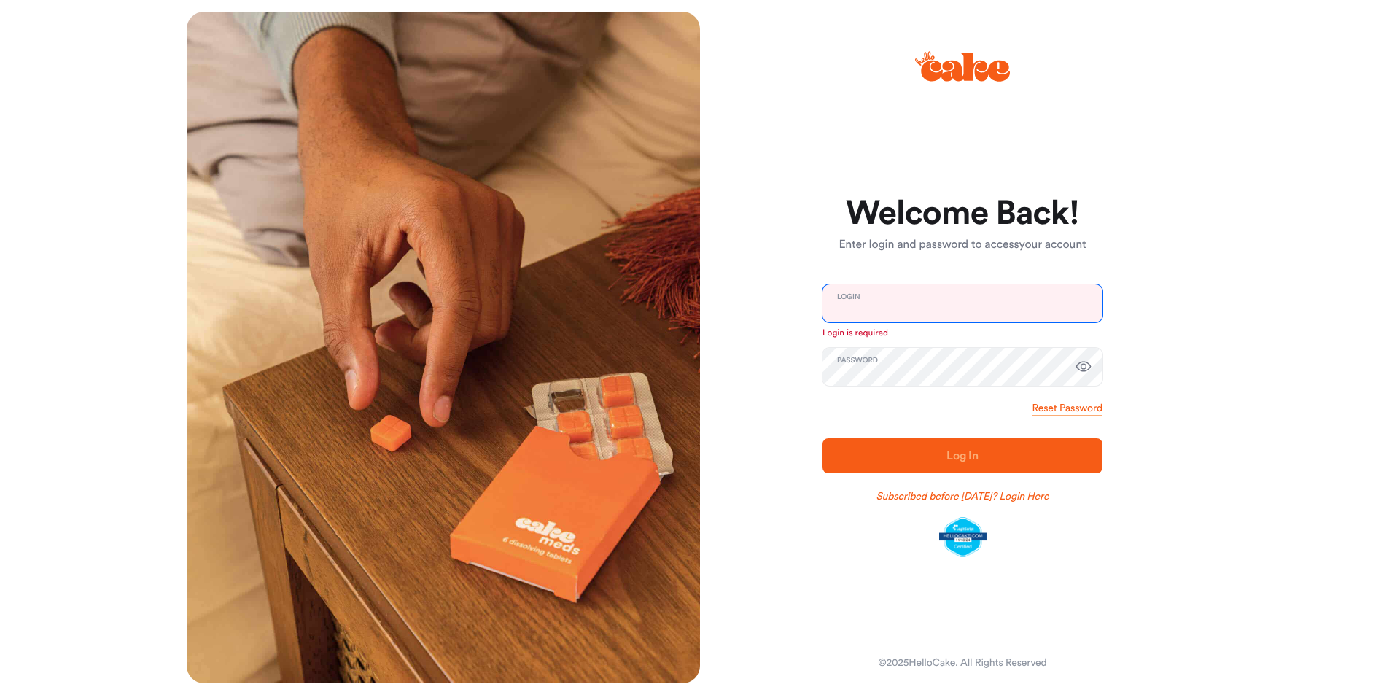
click at [877, 306] on input "email" at bounding box center [963, 303] width 280 height 38
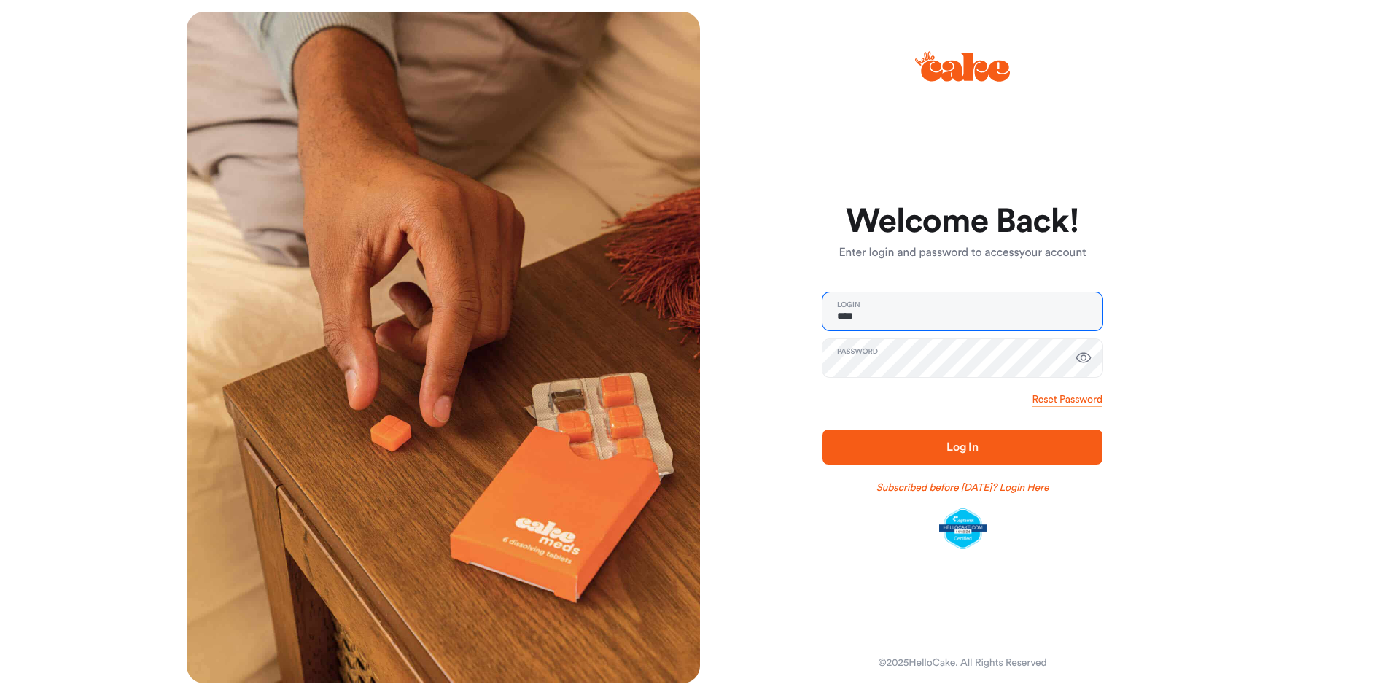
type input "**********"
click at [943, 452] on span "Log In" at bounding box center [962, 447] width 233 height 18
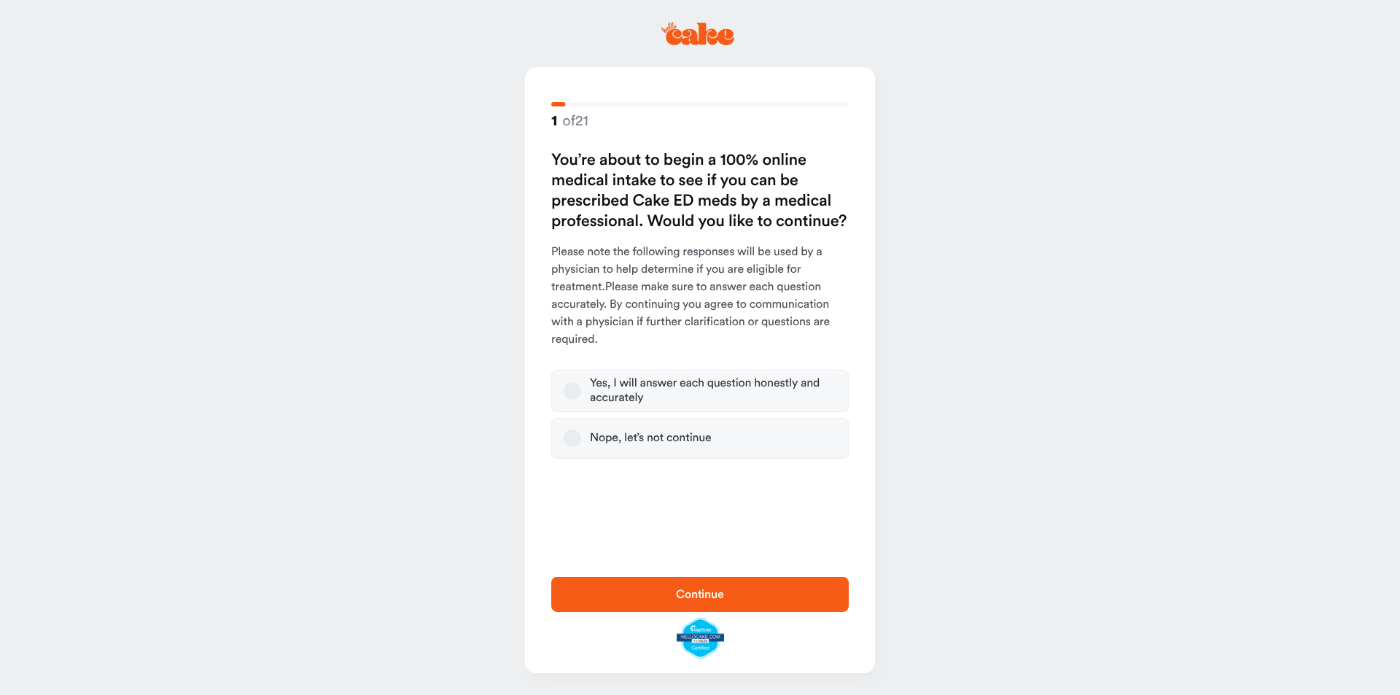
click at [570, 392] on button "Yes, I will answer each question honestly and accurately" at bounding box center [573, 391] width 18 height 18
click at [690, 601] on span "Continue" at bounding box center [700, 595] width 251 height 18
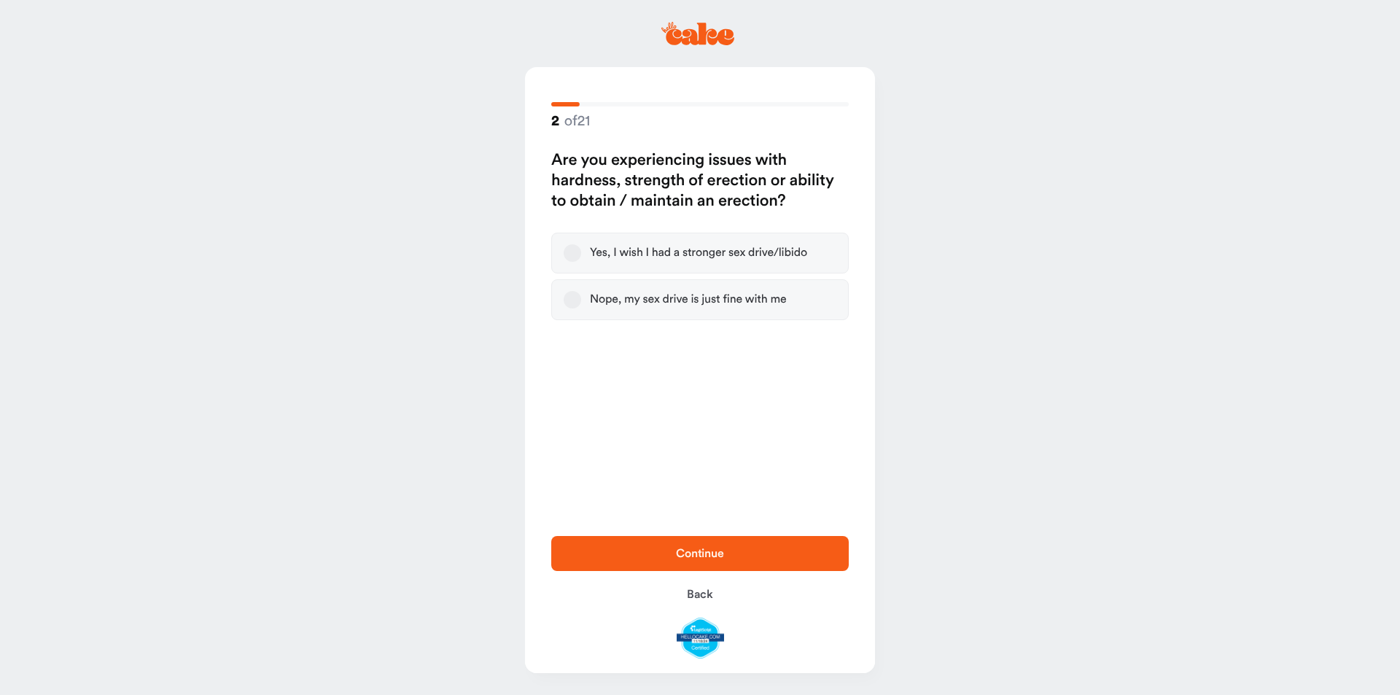
click at [570, 300] on button "Nope, my sex drive is just fine with me" at bounding box center [573, 300] width 18 height 18
click at [694, 554] on span "Continue" at bounding box center [700, 554] width 48 height 12
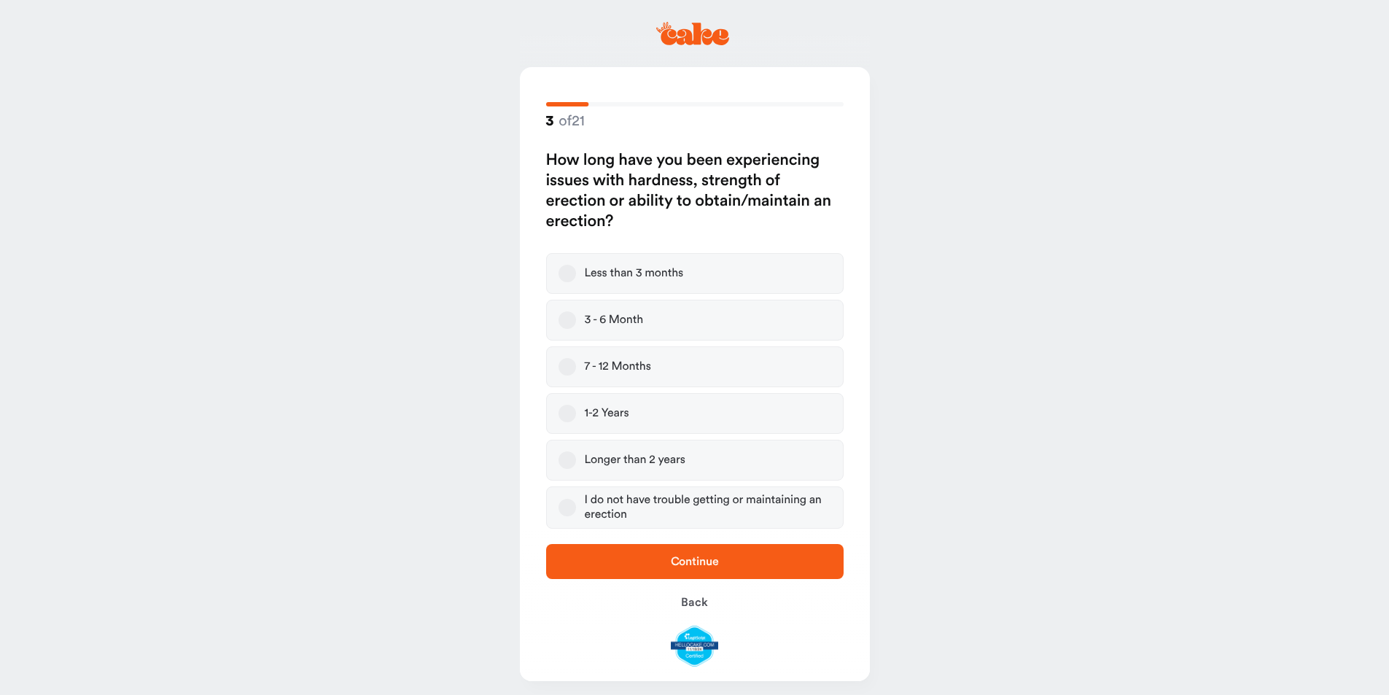
click at [565, 271] on button "Less than 3 months" at bounding box center [568, 274] width 18 height 18
click at [708, 566] on span "Continue" at bounding box center [695, 562] width 48 height 12
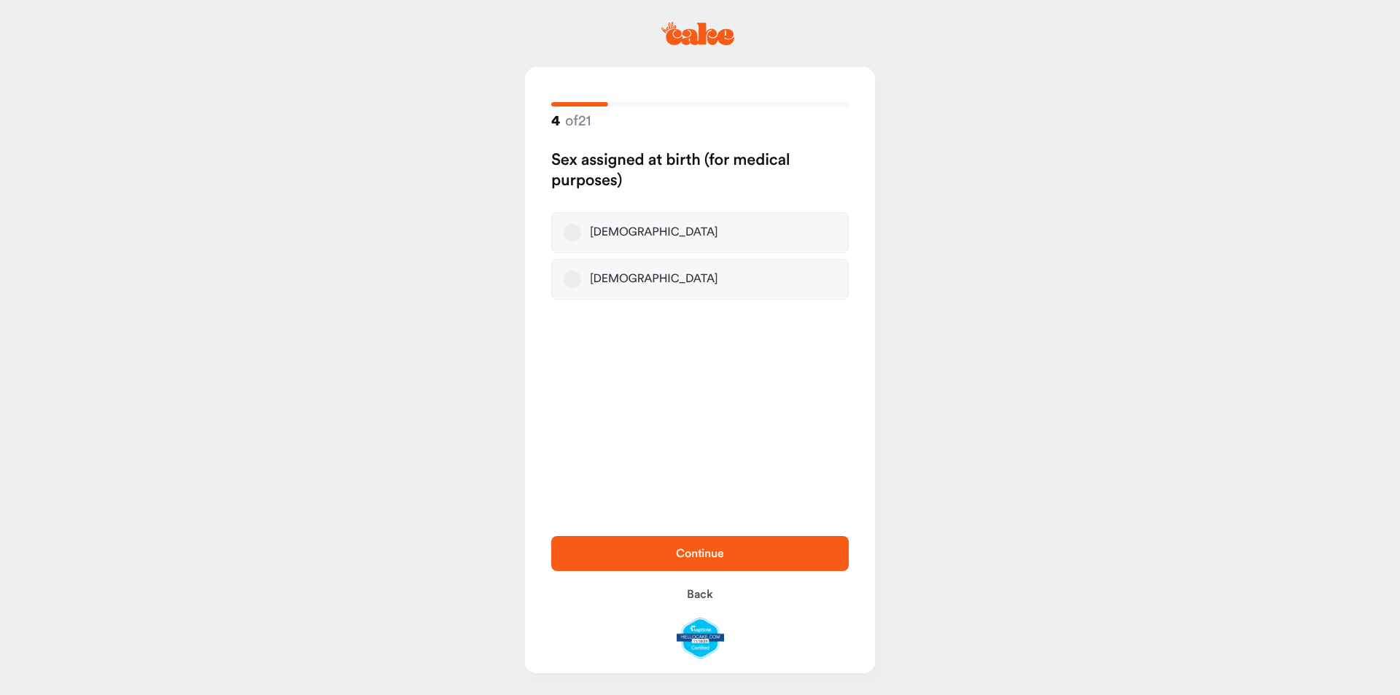
click at [572, 233] on button "Male" at bounding box center [573, 233] width 18 height 18
click at [699, 551] on span "Continue" at bounding box center [700, 554] width 48 height 12
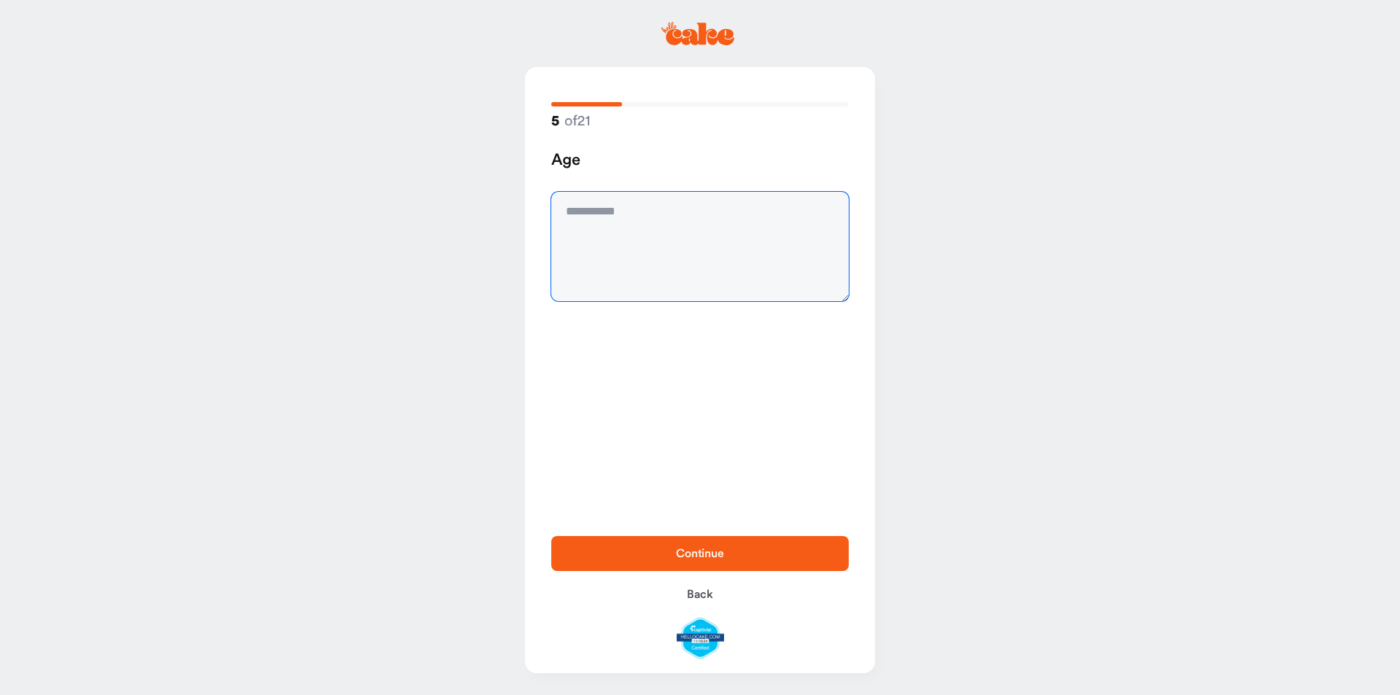
click at [643, 218] on textarea at bounding box center [700, 246] width 298 height 109
type textarea "**"
click at [717, 558] on span "Continue" at bounding box center [700, 554] width 48 height 12
click at [661, 217] on textarea at bounding box center [700, 246] width 298 height 109
type textarea "***"
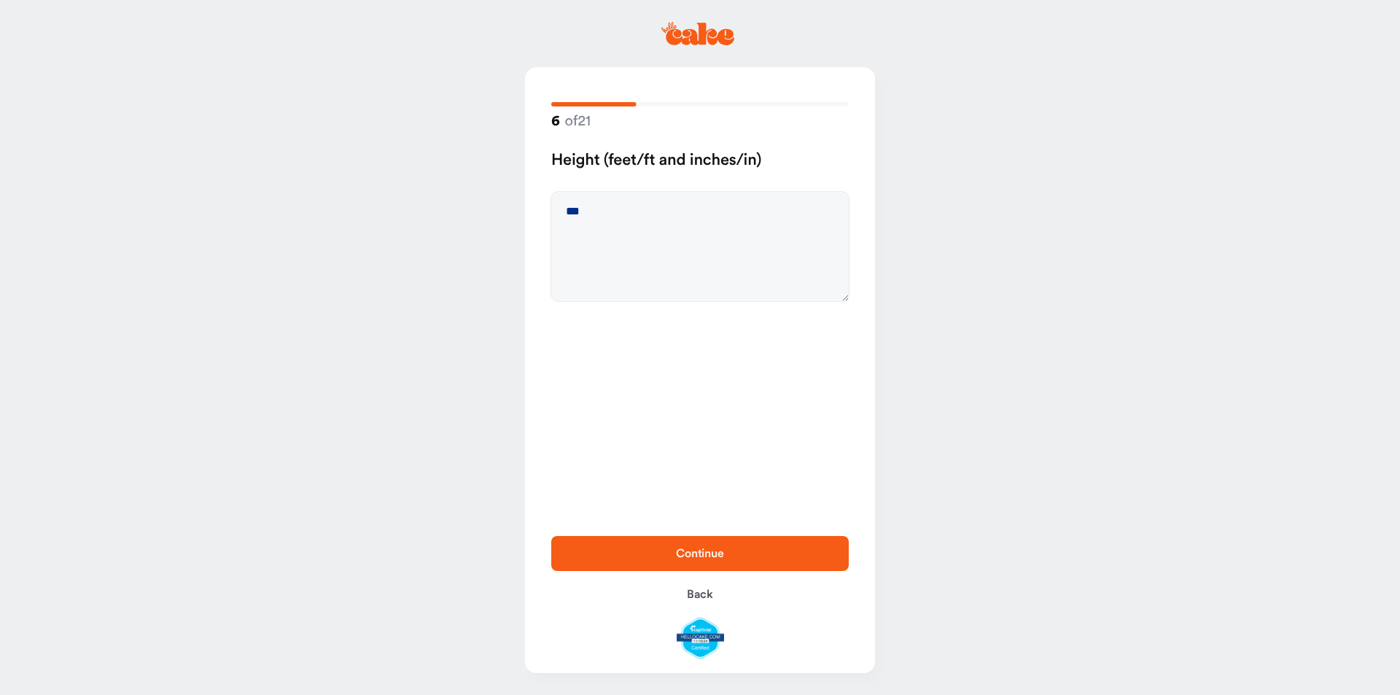
click at [707, 549] on span "Continue" at bounding box center [700, 554] width 48 height 12
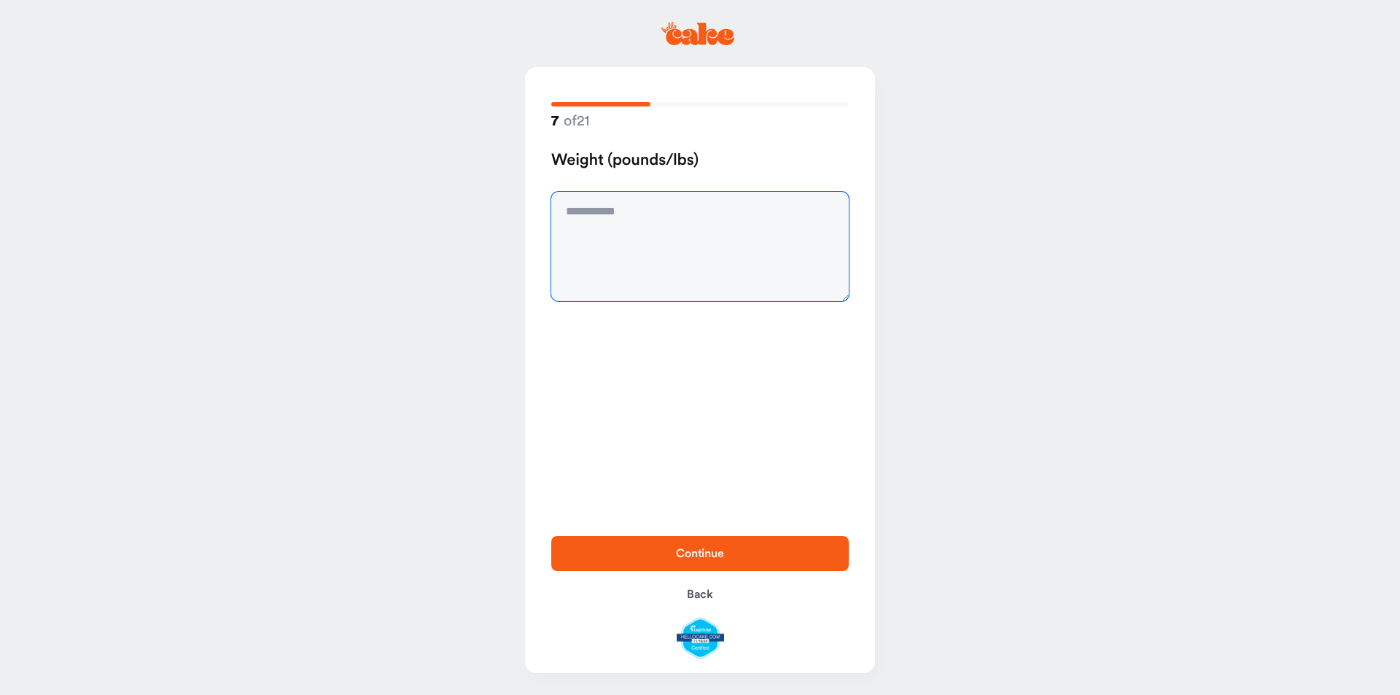
click at [619, 219] on textarea at bounding box center [700, 246] width 298 height 109
type textarea "***"
click at [707, 551] on span "Continue" at bounding box center [700, 554] width 48 height 12
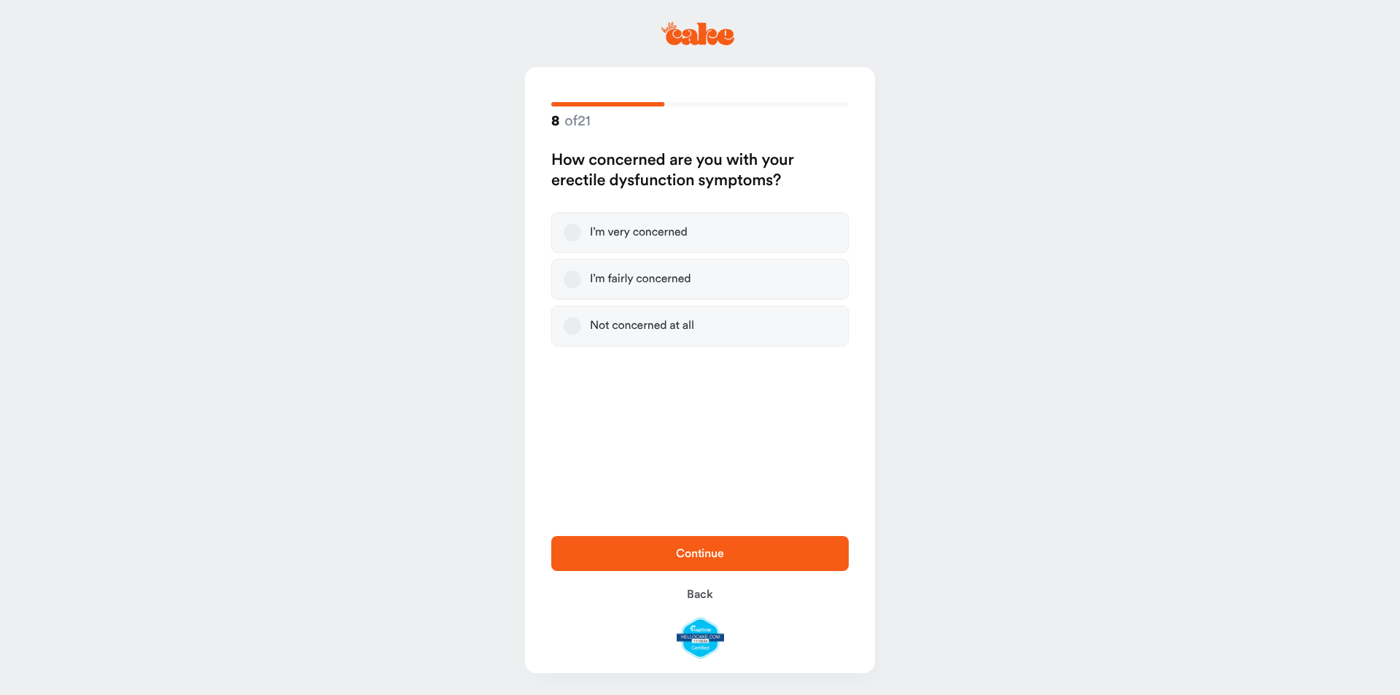
click at [570, 279] on button "I’m fairly concerned" at bounding box center [573, 280] width 18 height 18
click at [686, 544] on button "Continue" at bounding box center [700, 553] width 298 height 35
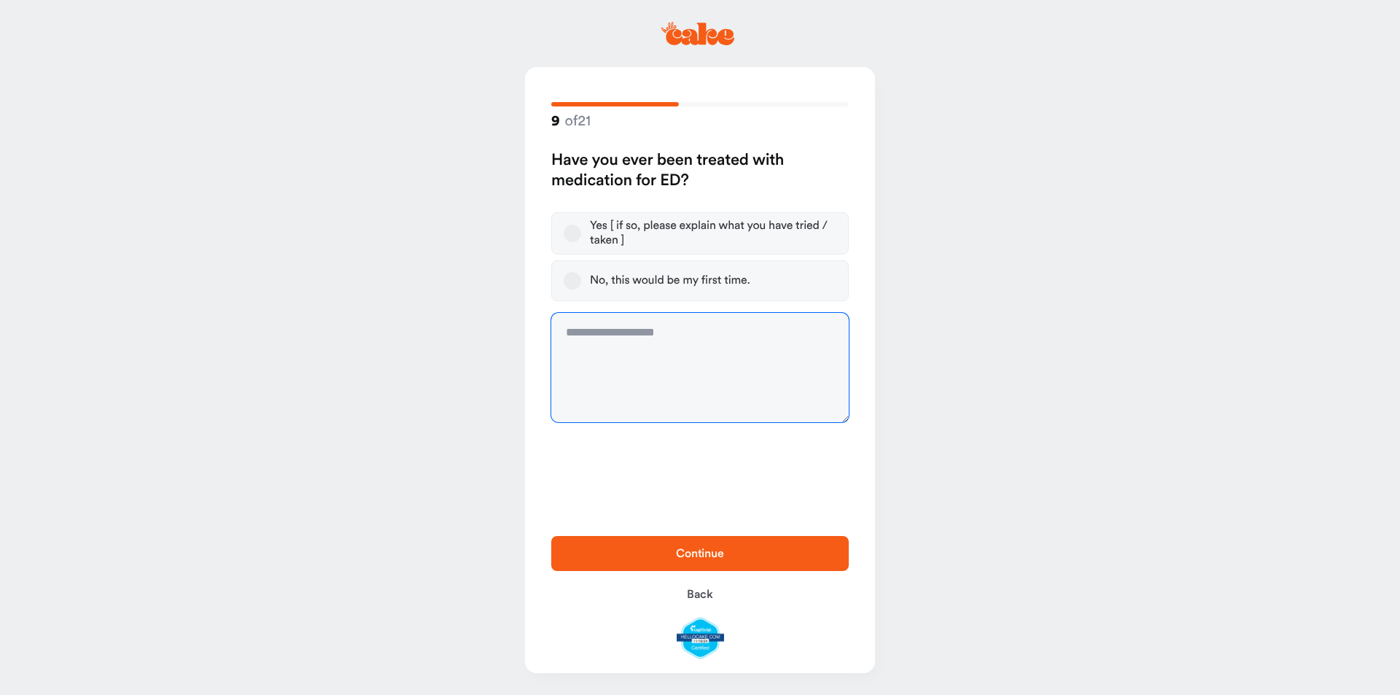
click at [700, 335] on textarea at bounding box center [700, 367] width 298 height 109
type textarea "**********"
click at [698, 554] on span "Continue" at bounding box center [700, 554] width 48 height 12
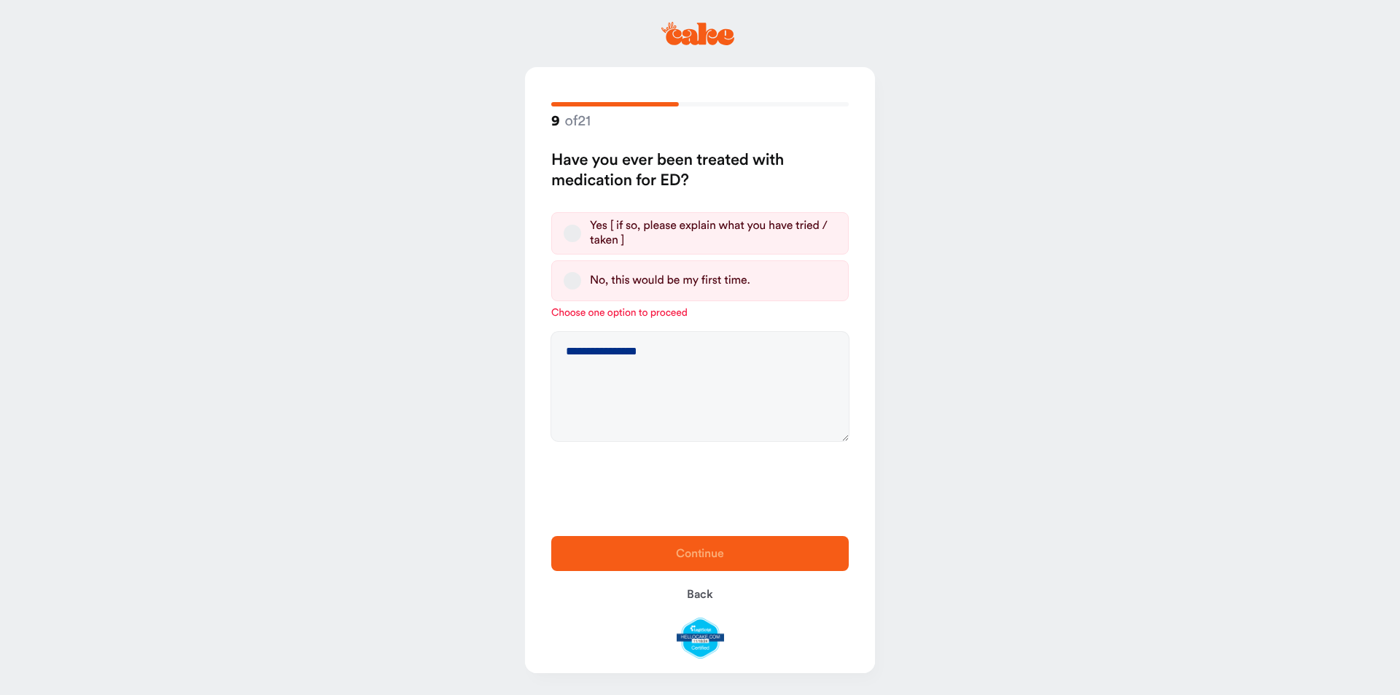
click at [567, 230] on button "Yes [ if so, please explain what you have tried / taken ]" at bounding box center [573, 234] width 18 height 18
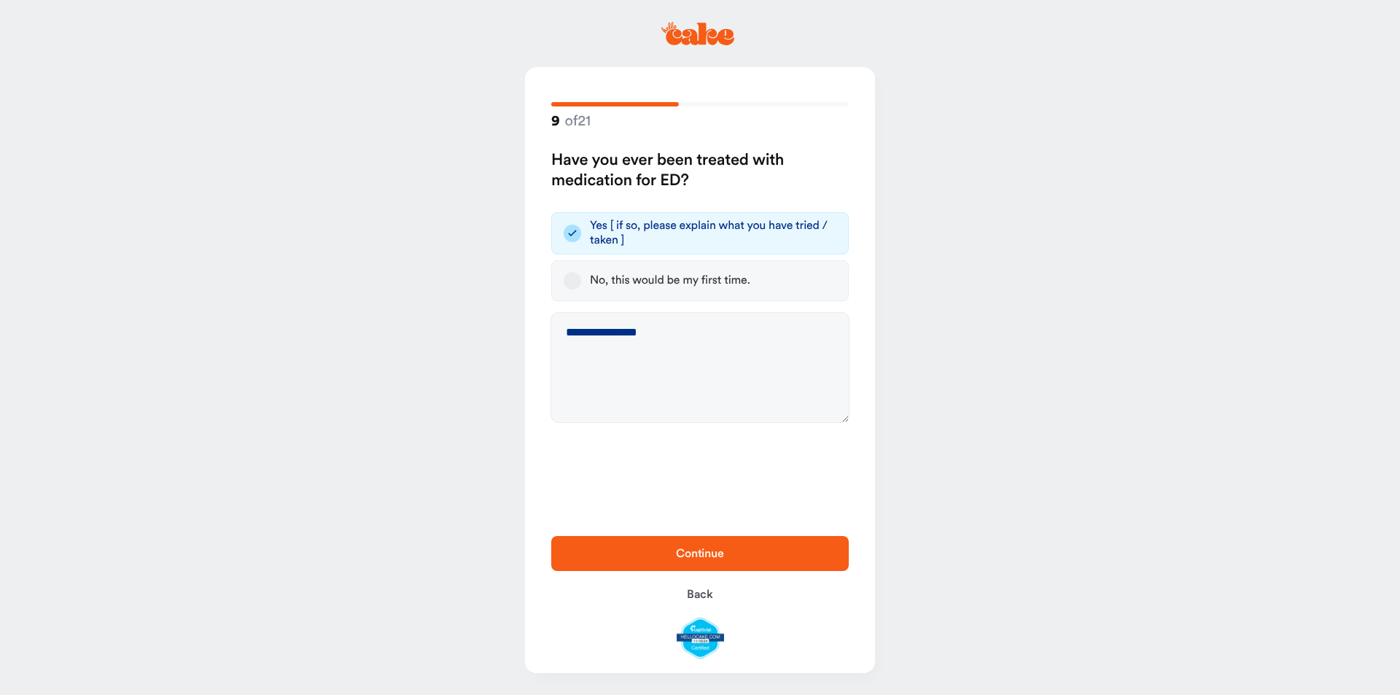
click at [686, 564] on button "Continue" at bounding box center [700, 553] width 298 height 35
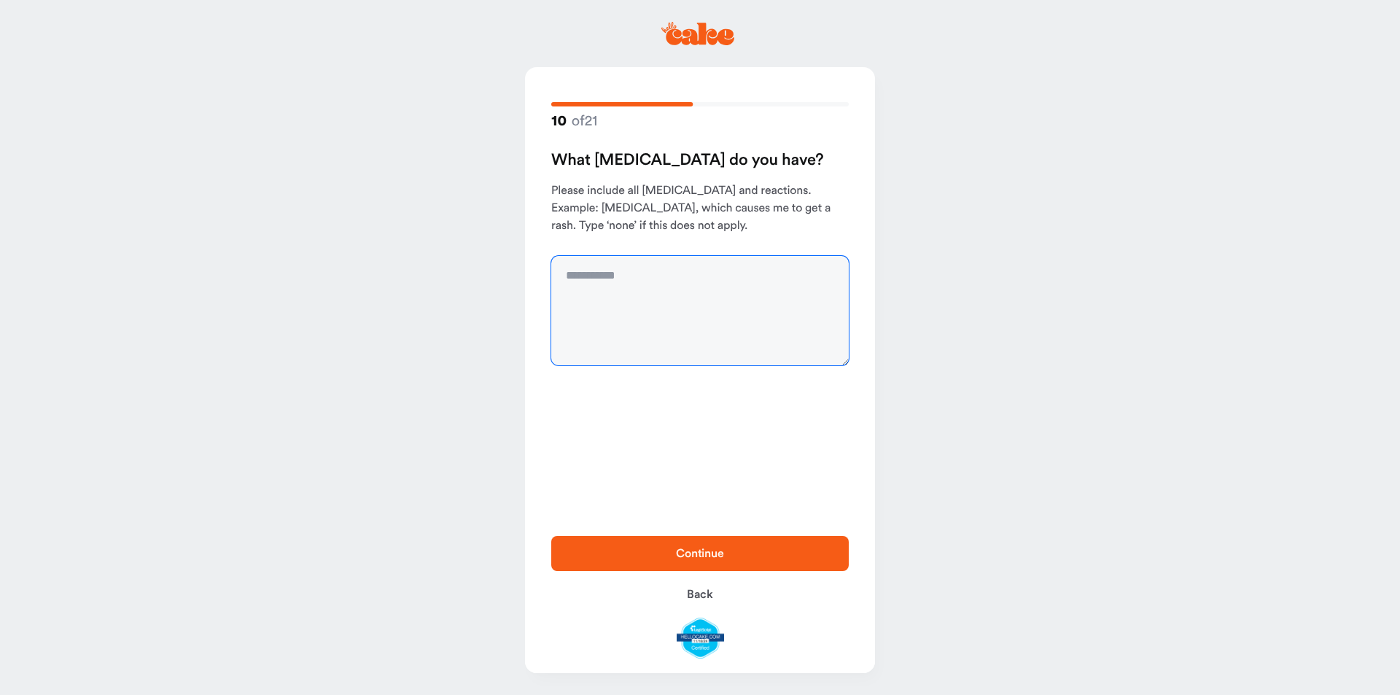
click at [648, 283] on textarea at bounding box center [700, 310] width 298 height 109
type textarea "****"
click at [702, 565] on button "Continue" at bounding box center [700, 553] width 298 height 35
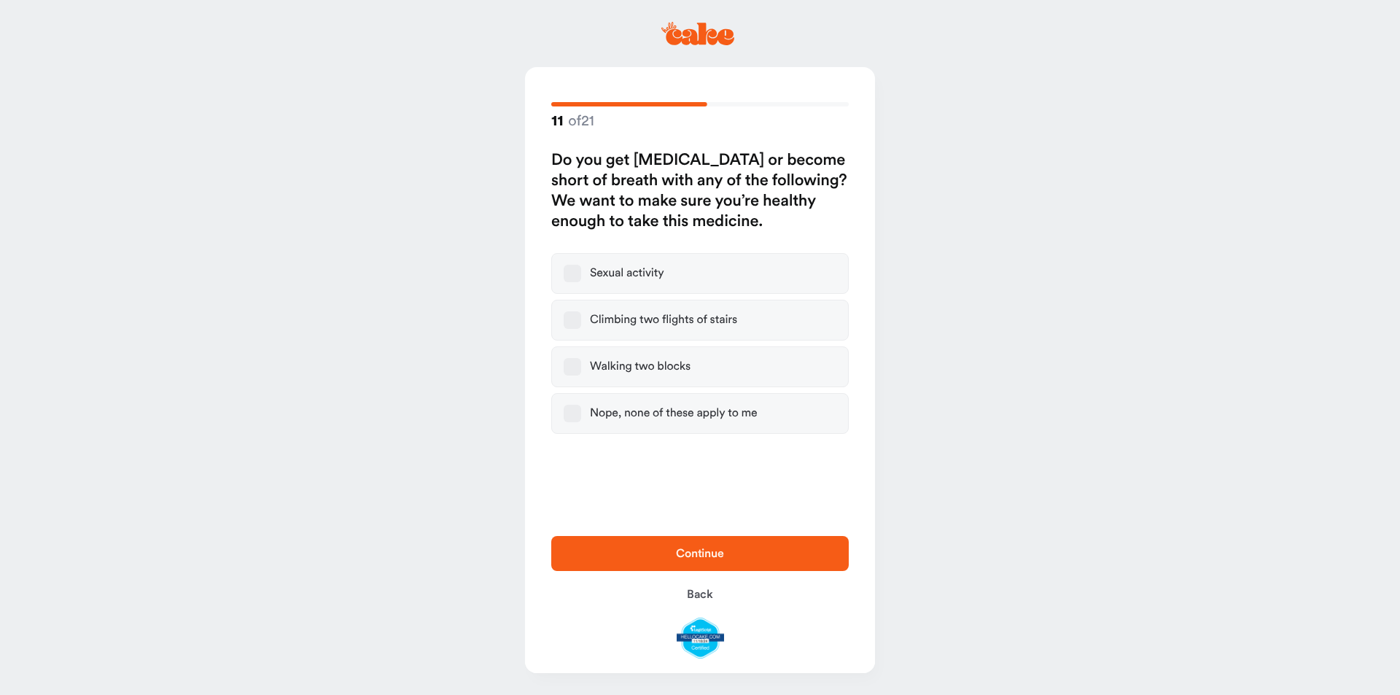
click at [576, 422] on button "Nope, none of these apply to me" at bounding box center [573, 414] width 18 height 18
click at [659, 561] on span "Continue" at bounding box center [700, 554] width 251 height 18
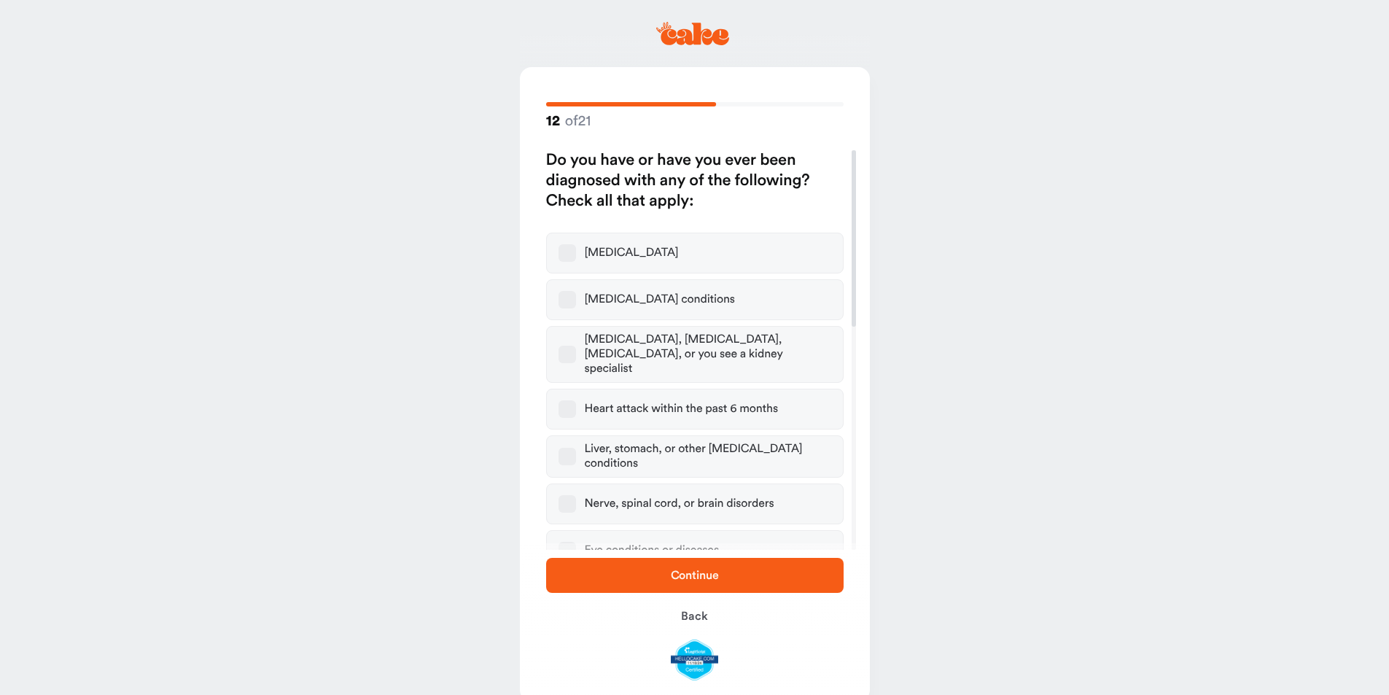
click at [702, 581] on span "Continue" at bounding box center [695, 576] width 48 height 12
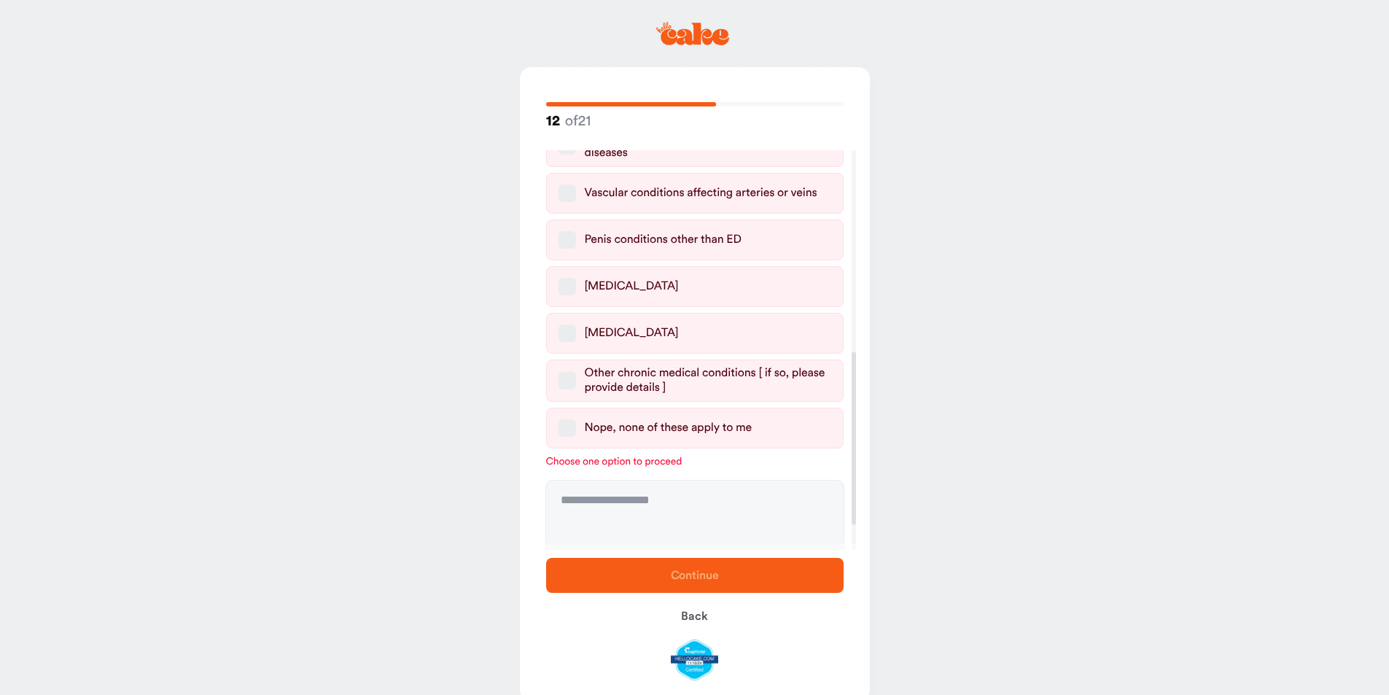
scroll to position [511, 0]
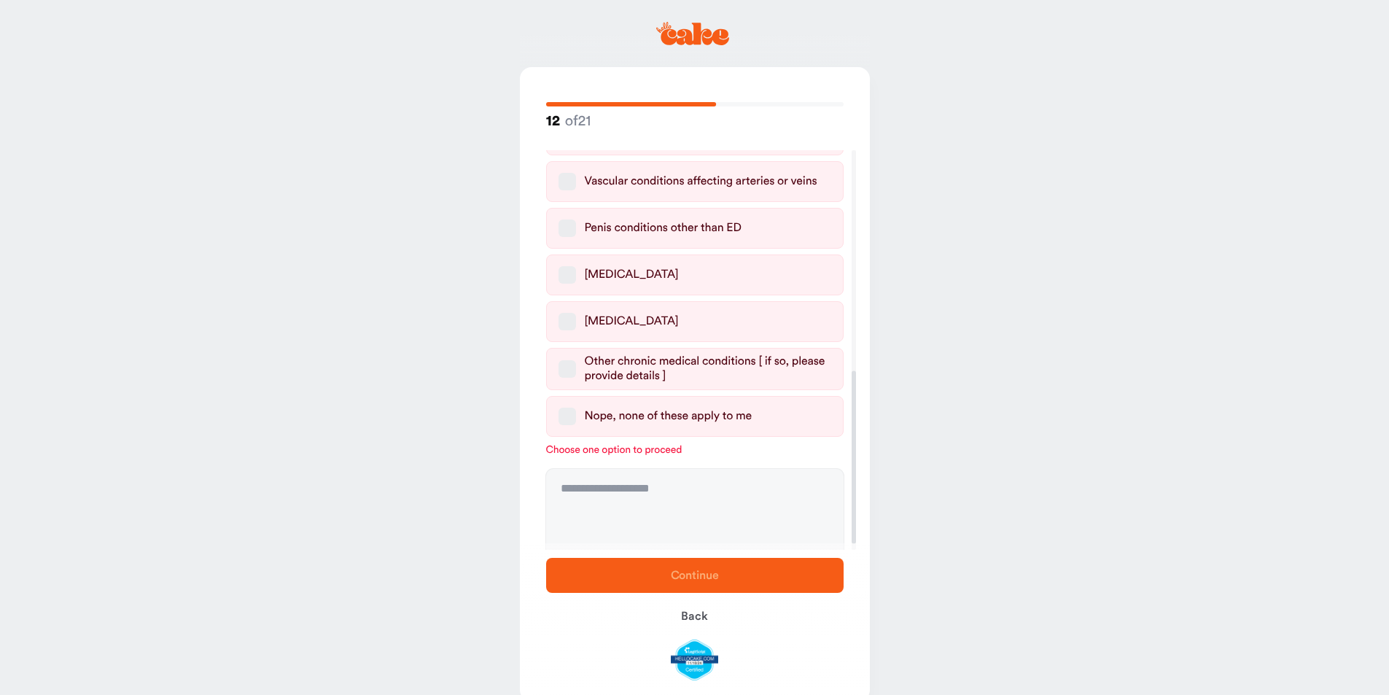
click at [568, 408] on button "Nope, none of these apply to me" at bounding box center [568, 417] width 18 height 18
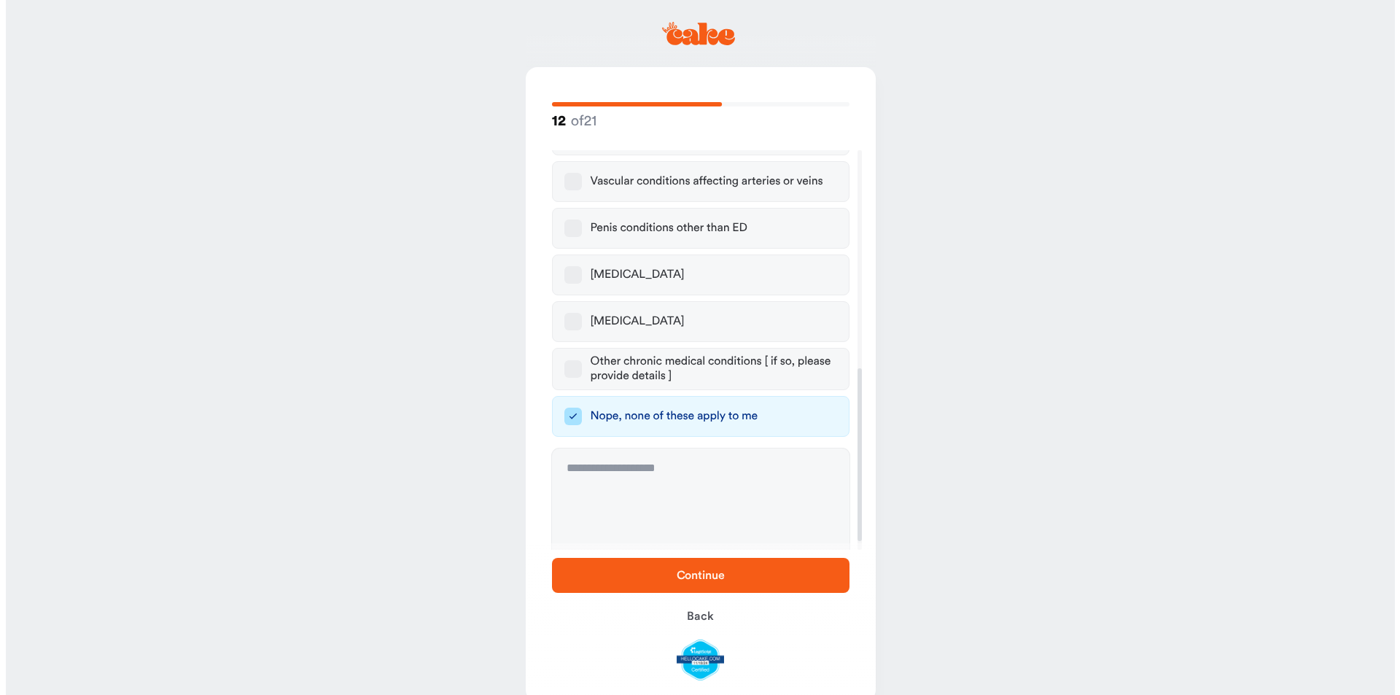
scroll to position [505, 0]
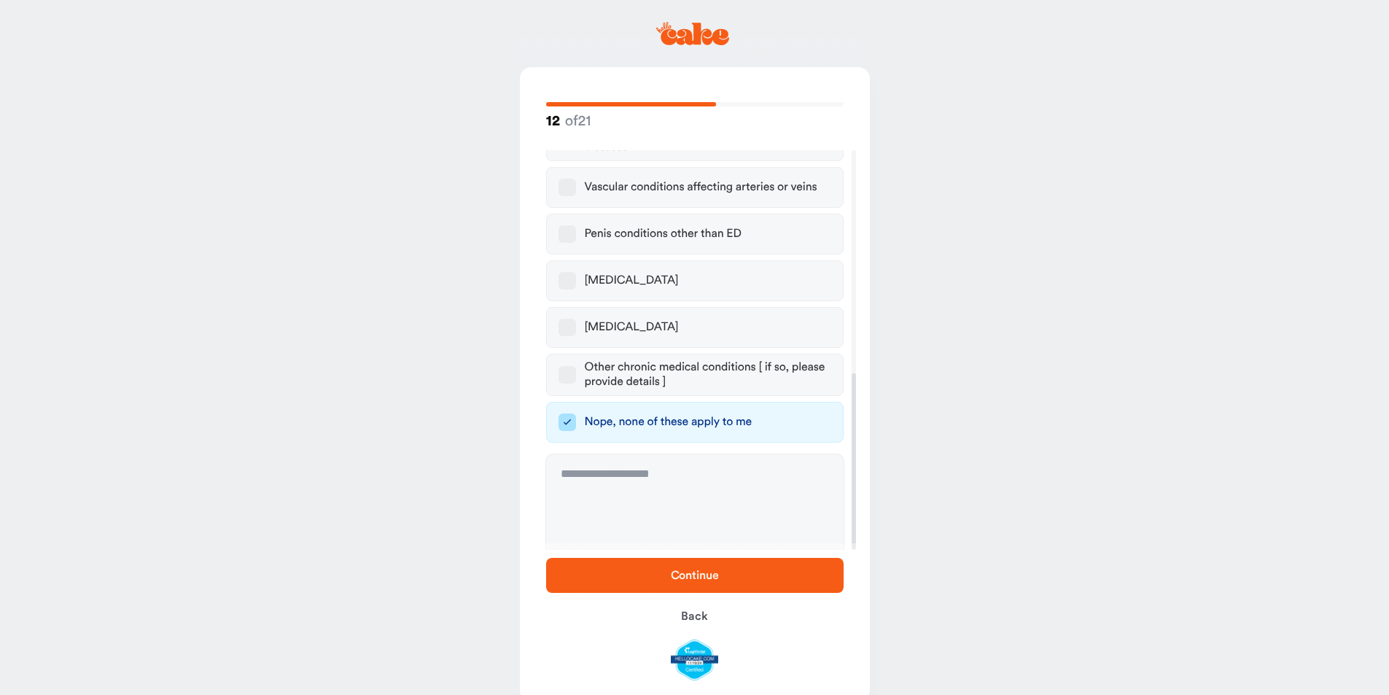
click at [705, 567] on span "Continue" at bounding box center [695, 576] width 251 height 18
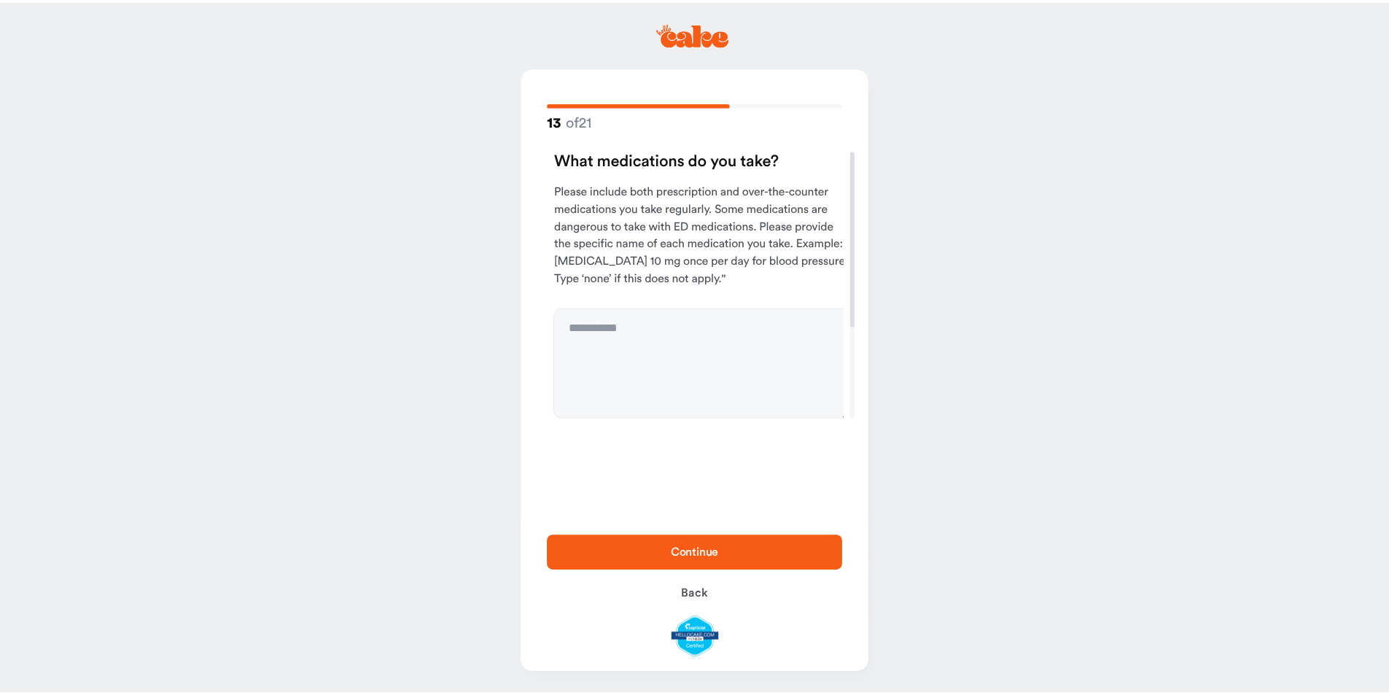
scroll to position [0, 0]
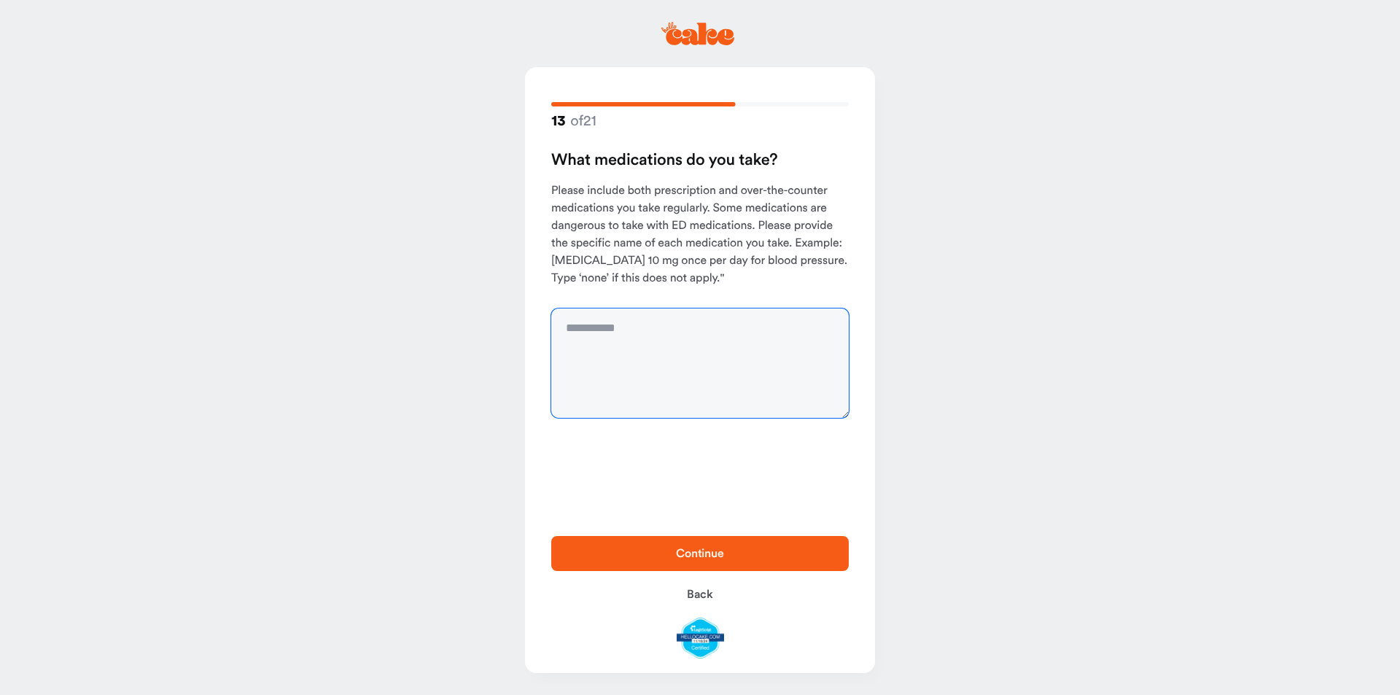
click at [636, 327] on textarea at bounding box center [700, 362] width 298 height 109
click at [707, 546] on span "Continue" at bounding box center [700, 554] width 251 height 18
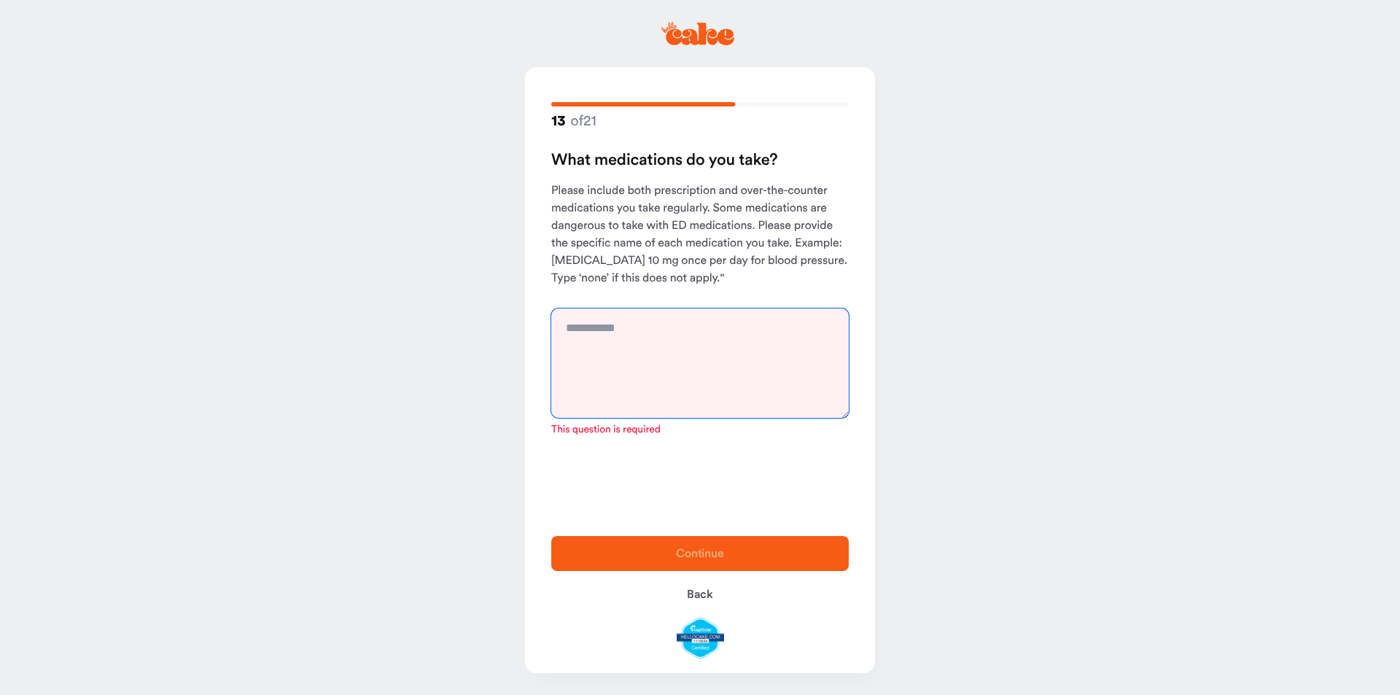
click at [637, 333] on textarea at bounding box center [700, 362] width 298 height 109
click at [589, 336] on textarea at bounding box center [700, 362] width 298 height 109
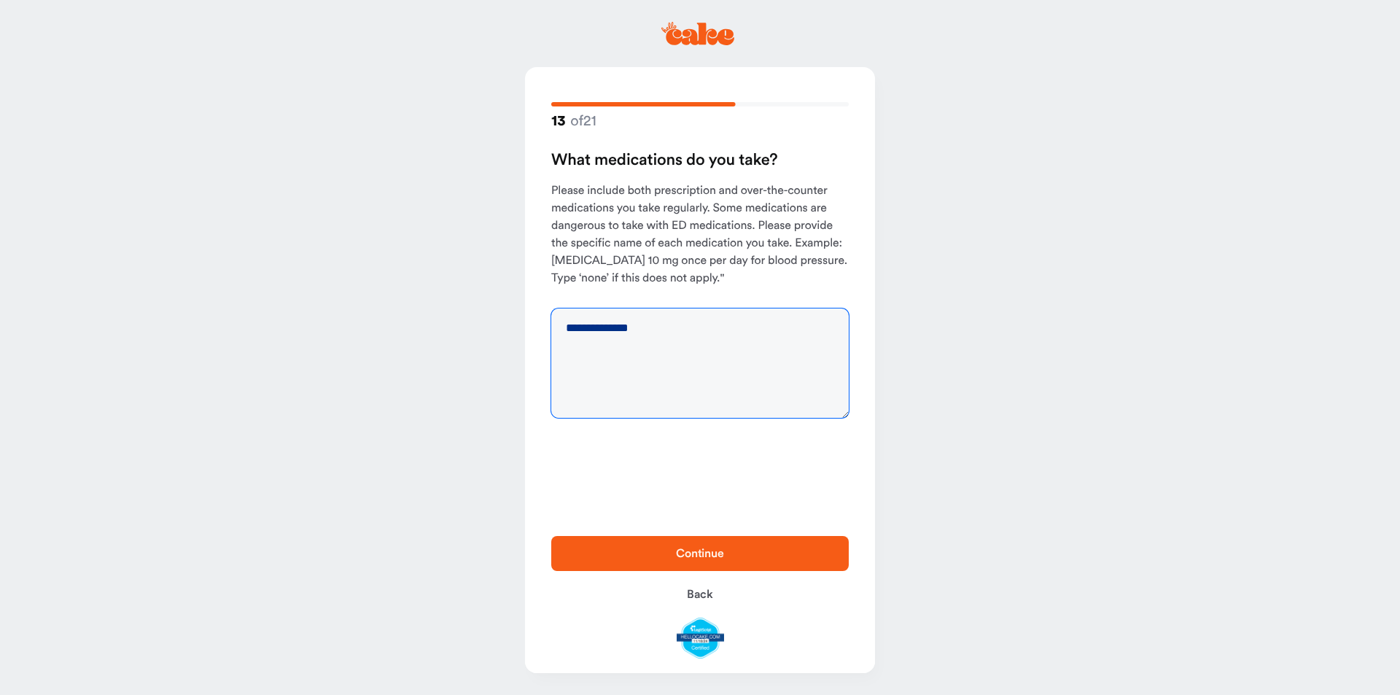
type textarea "**********"
click at [696, 561] on span "Continue" at bounding box center [700, 554] width 251 height 18
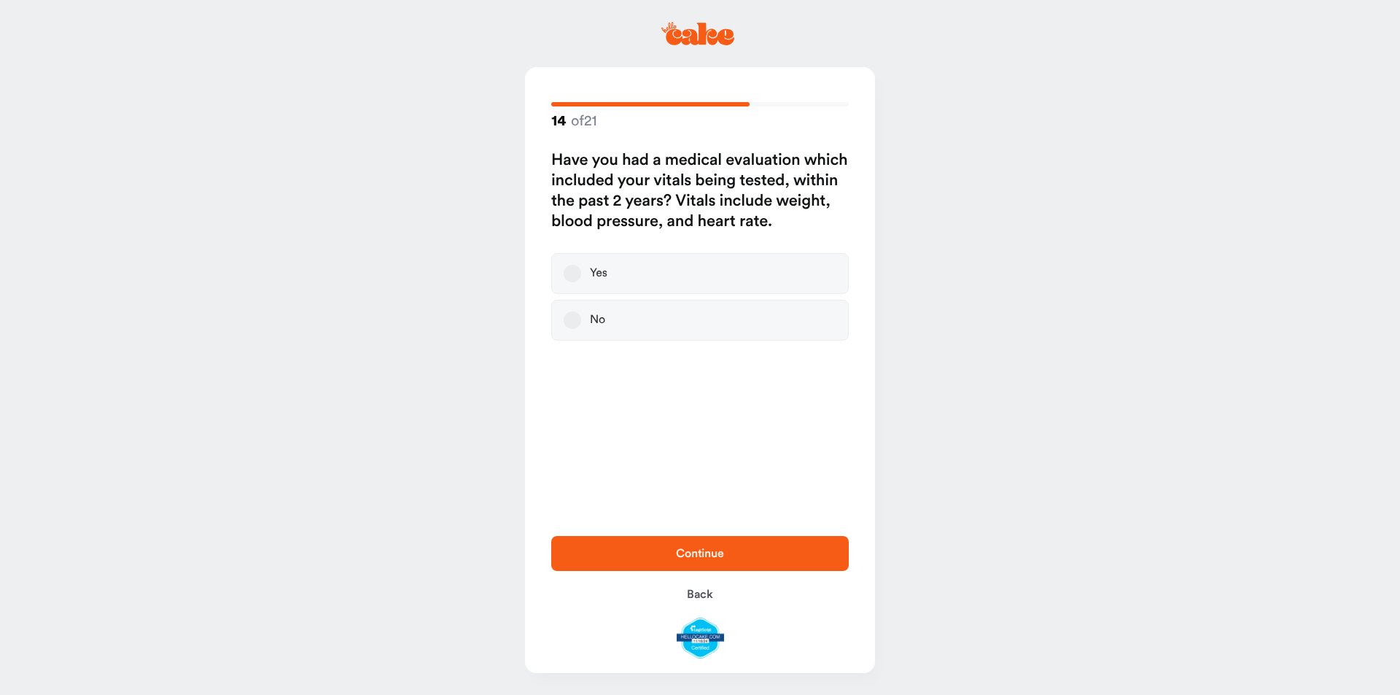
click at [570, 274] on button "Yes" at bounding box center [573, 274] width 18 height 18
click at [697, 554] on span "Continue" at bounding box center [700, 554] width 48 height 12
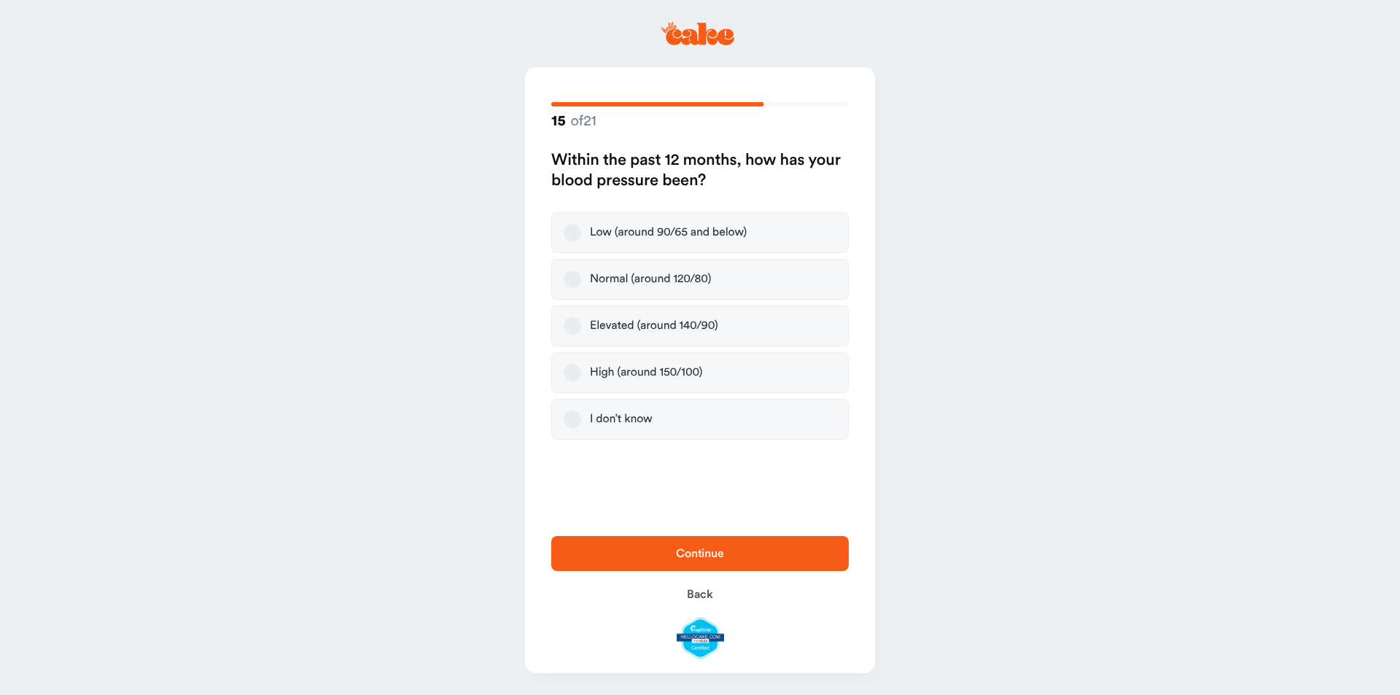
click at [571, 279] on button "Normal (around 120/80)" at bounding box center [573, 280] width 18 height 18
click at [656, 551] on span "Continue" at bounding box center [700, 554] width 251 height 18
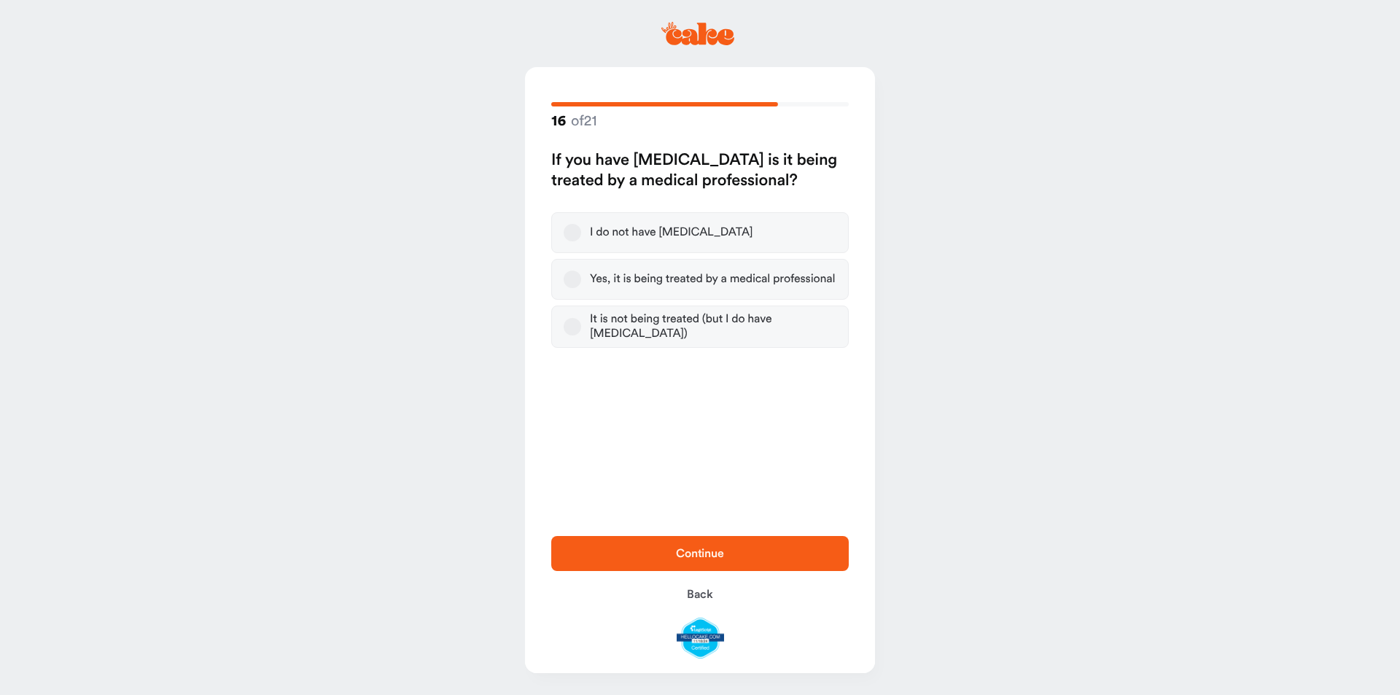
click at [572, 237] on button "I do not have high blood pressure" at bounding box center [573, 233] width 18 height 18
click at [753, 548] on span "Continue" at bounding box center [700, 554] width 251 height 18
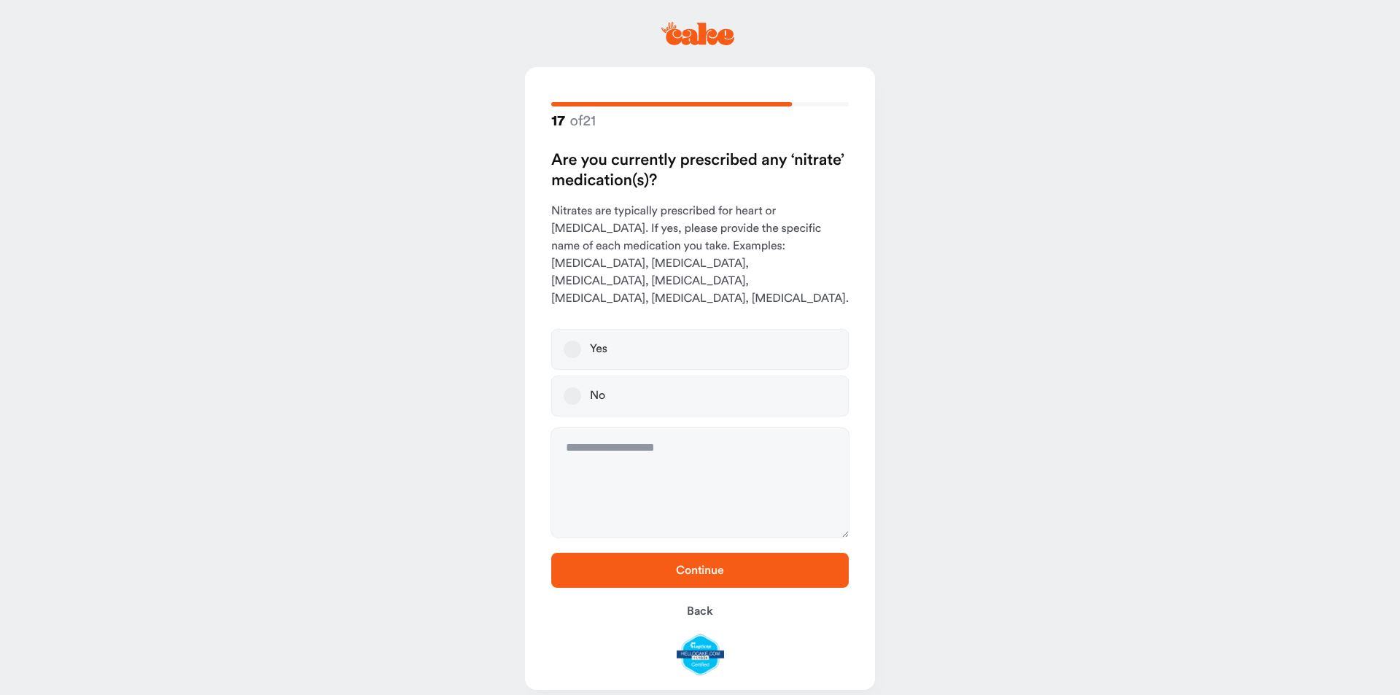
click at [575, 387] on button "No" at bounding box center [573, 396] width 18 height 18
click at [730, 562] on span "Continue" at bounding box center [700, 571] width 251 height 18
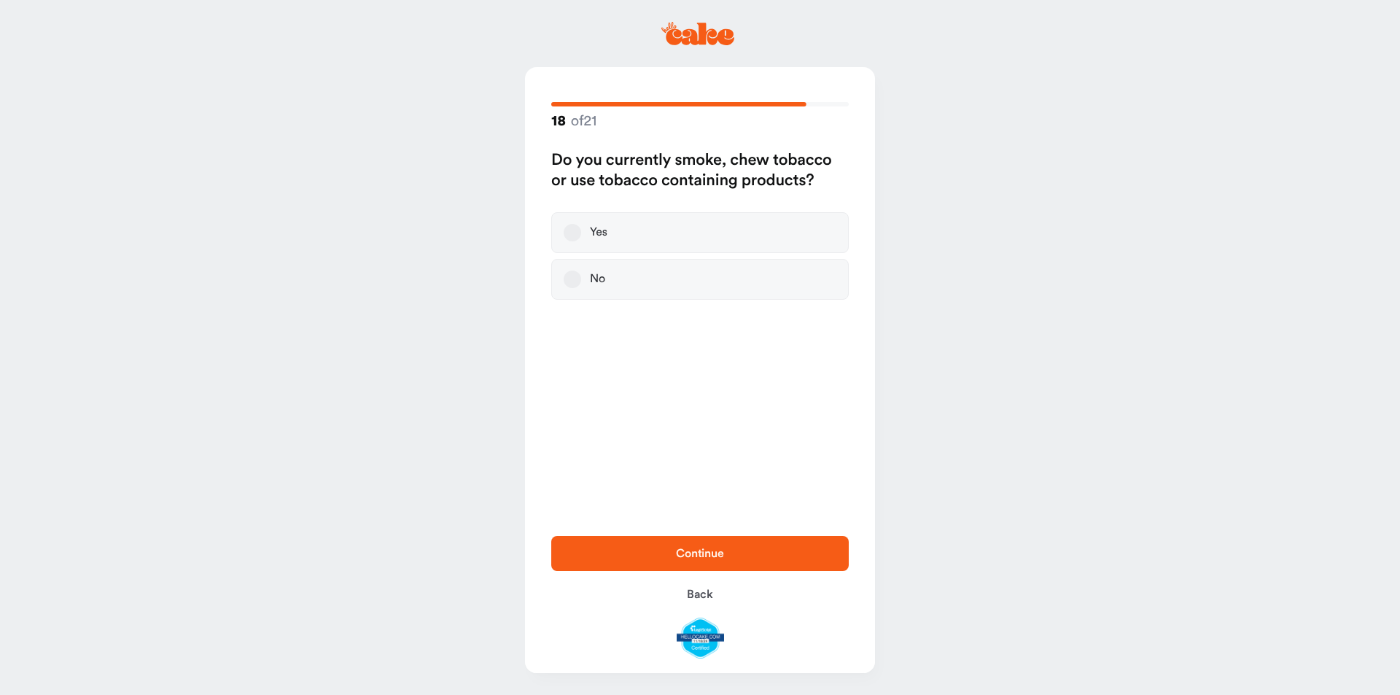
click at [581, 282] on button "No" at bounding box center [573, 280] width 18 height 18
click at [740, 542] on button "Continue" at bounding box center [700, 553] width 298 height 35
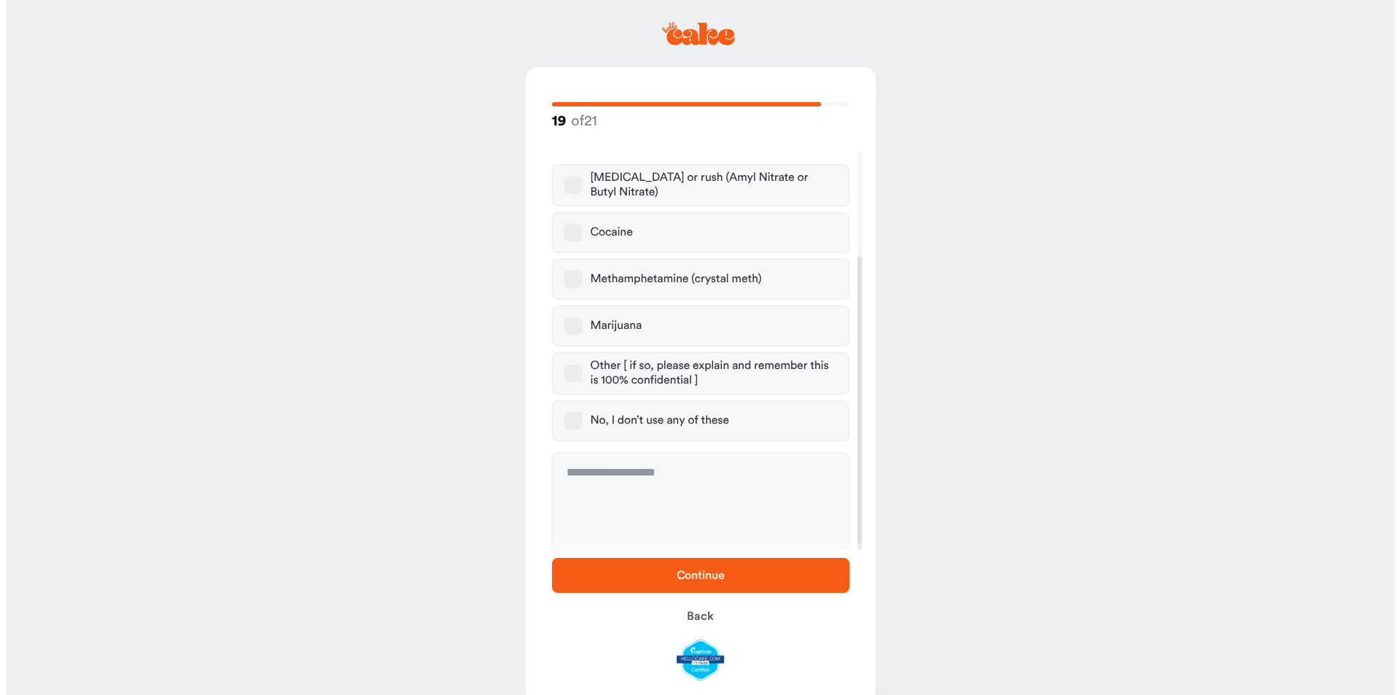
scroll to position [144, 0]
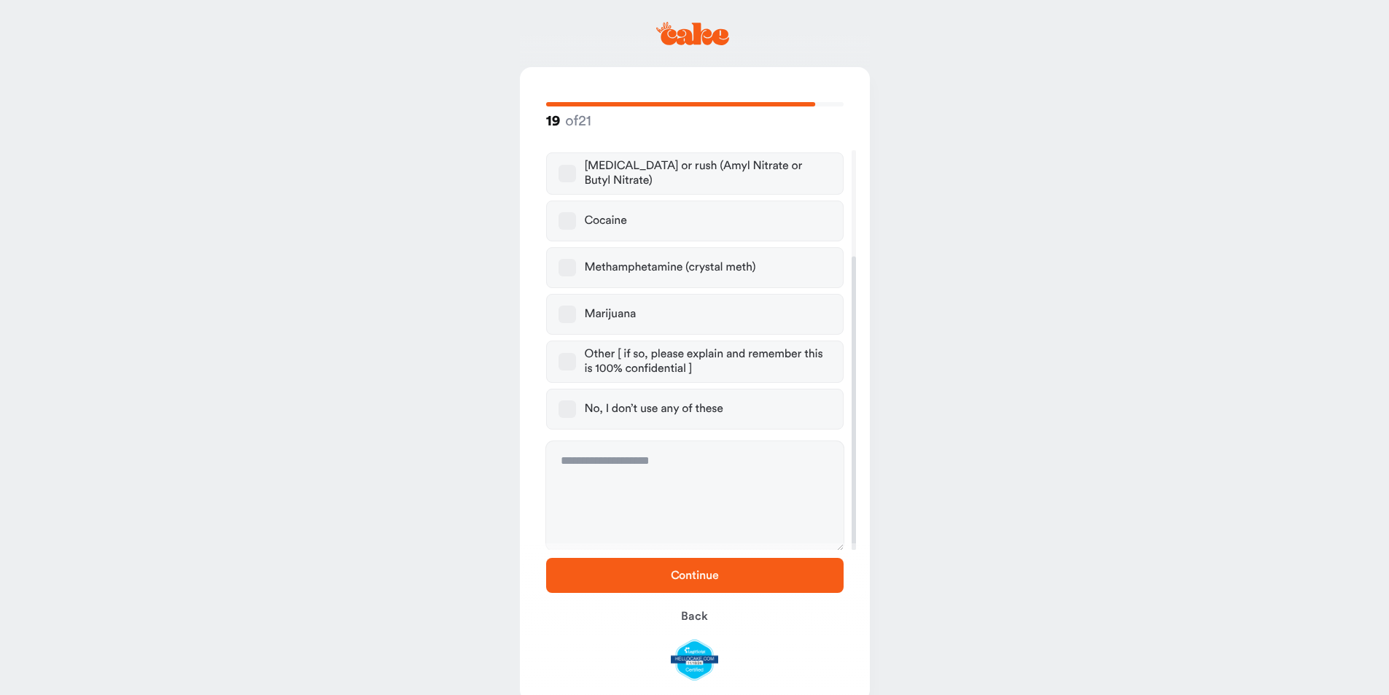
click at [562, 404] on button "No, I don’t use any of these" at bounding box center [568, 409] width 18 height 18
click at [721, 564] on button "Continue" at bounding box center [695, 575] width 298 height 35
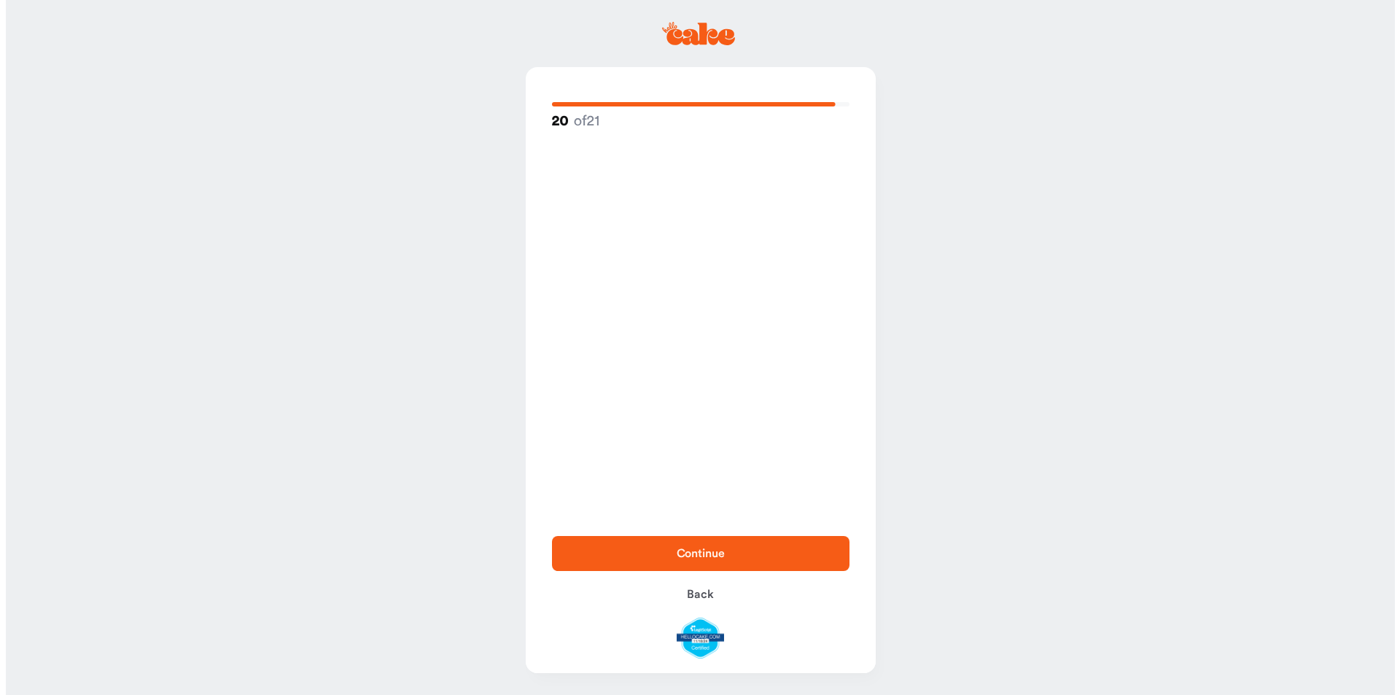
scroll to position [0, 0]
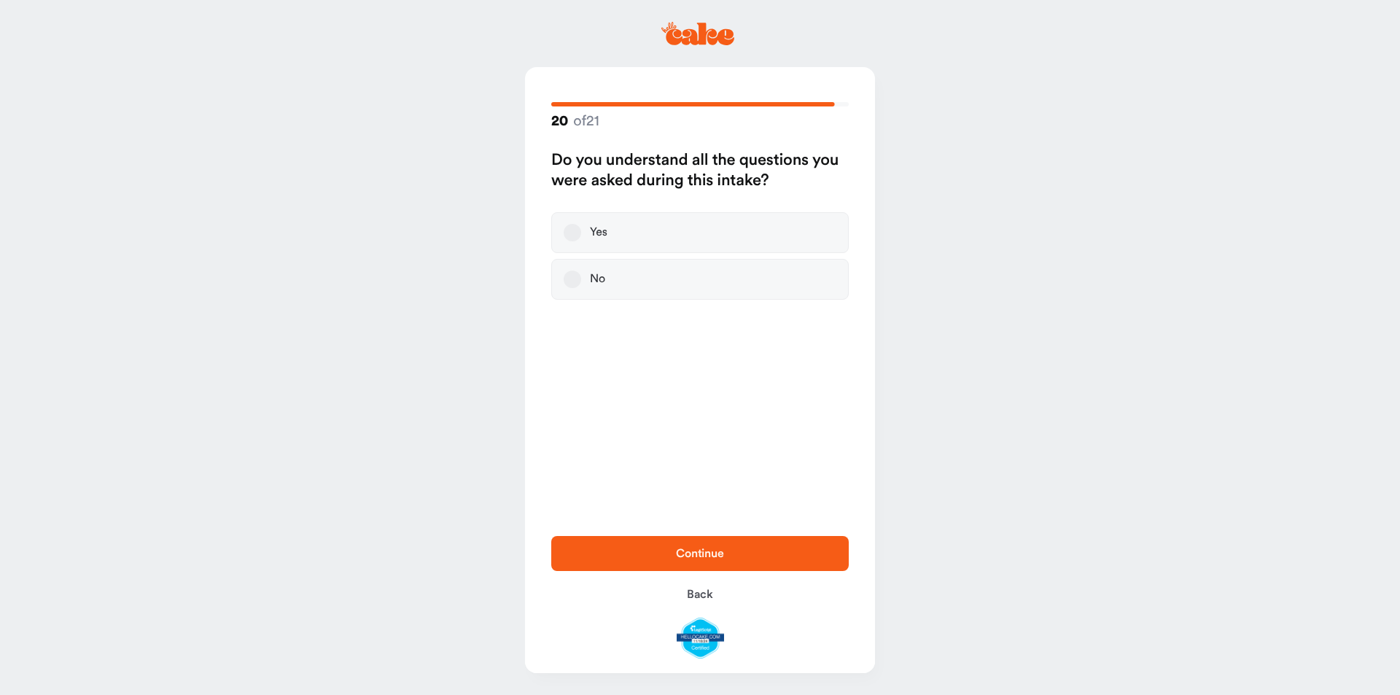
click at [565, 233] on button "Yes" at bounding box center [573, 233] width 18 height 18
click at [721, 561] on span "Continue" at bounding box center [700, 554] width 251 height 18
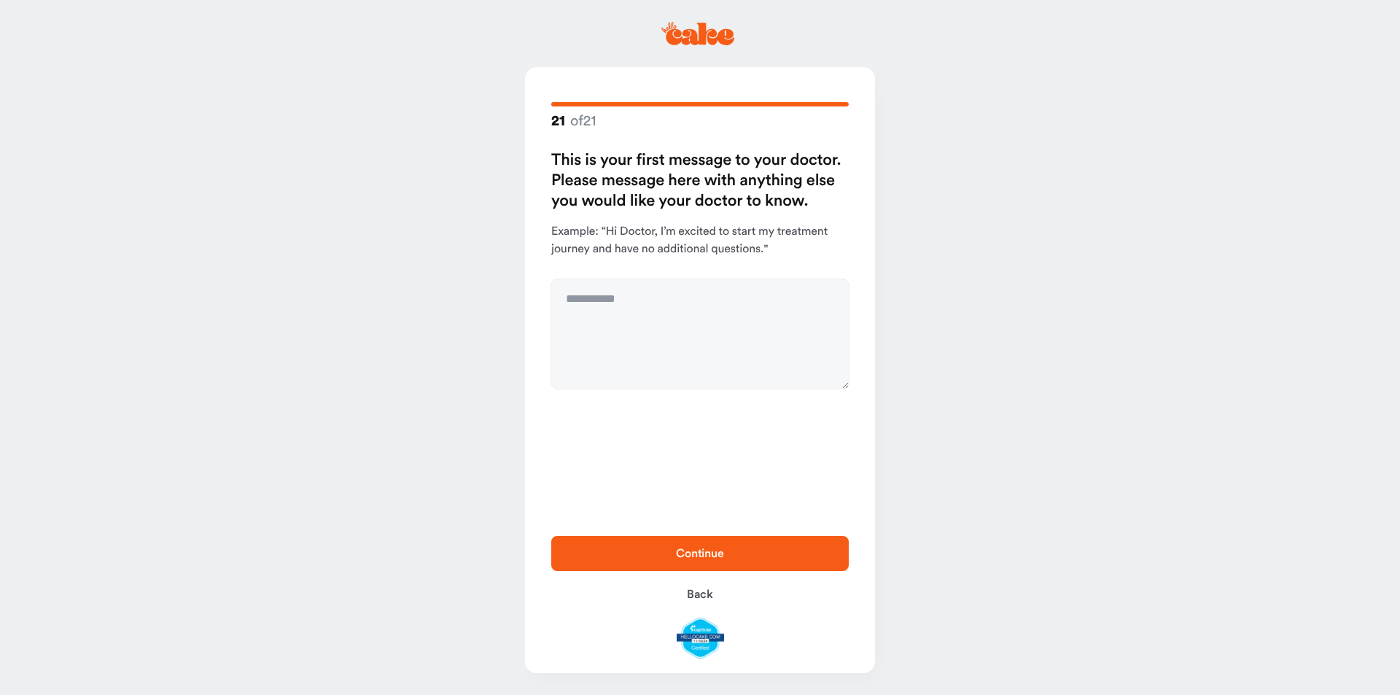
click at [715, 558] on span "Continue" at bounding box center [700, 554] width 48 height 12
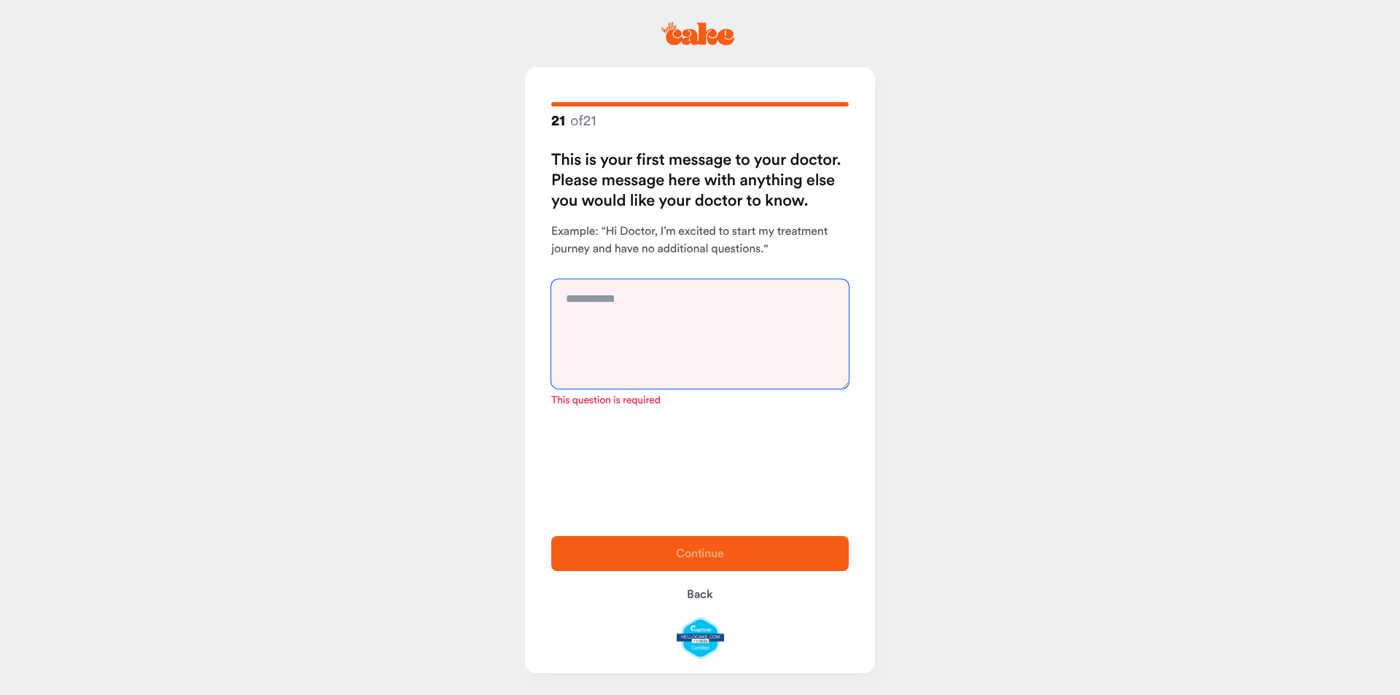
click at [658, 300] on textarea at bounding box center [700, 333] width 298 height 109
drag, startPoint x: 658, startPoint y: 300, endPoint x: 564, endPoint y: 305, distance: 93.5
click at [564, 305] on textarea at bounding box center [700, 333] width 298 height 109
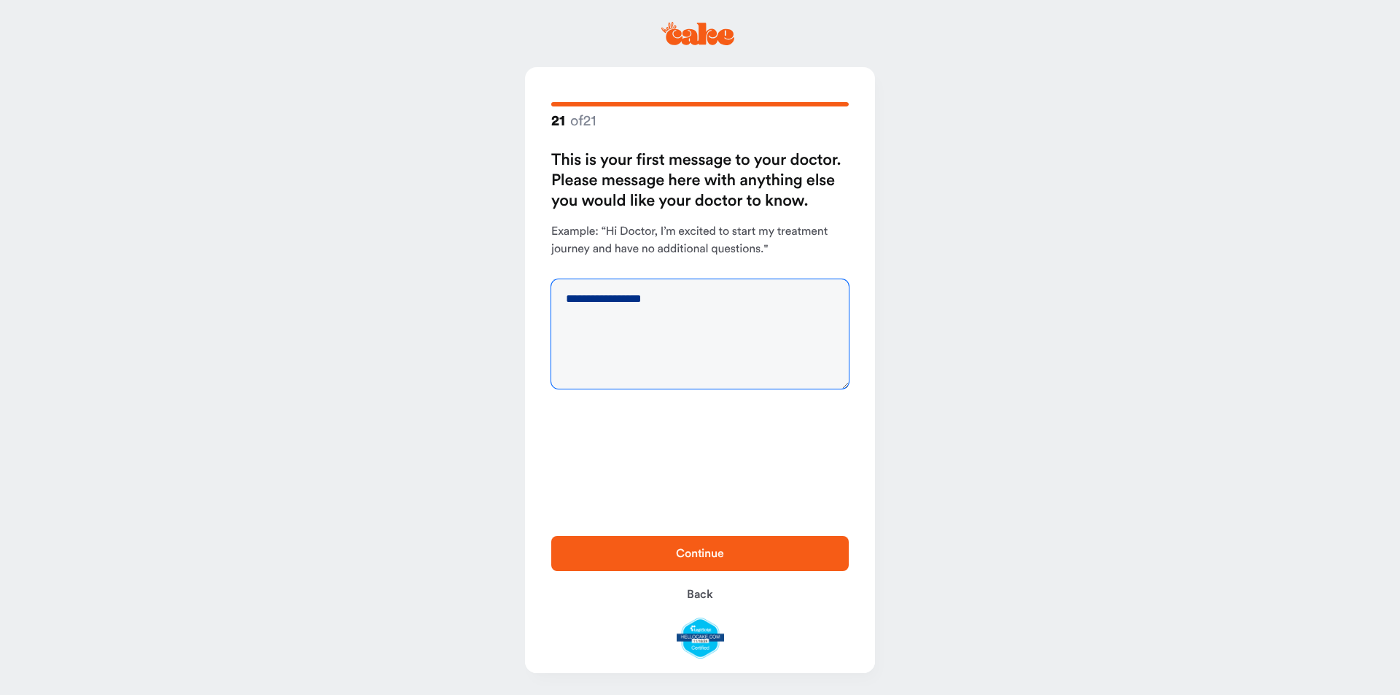
type textarea "**********"
click at [799, 567] on button "Continue" at bounding box center [700, 553] width 298 height 35
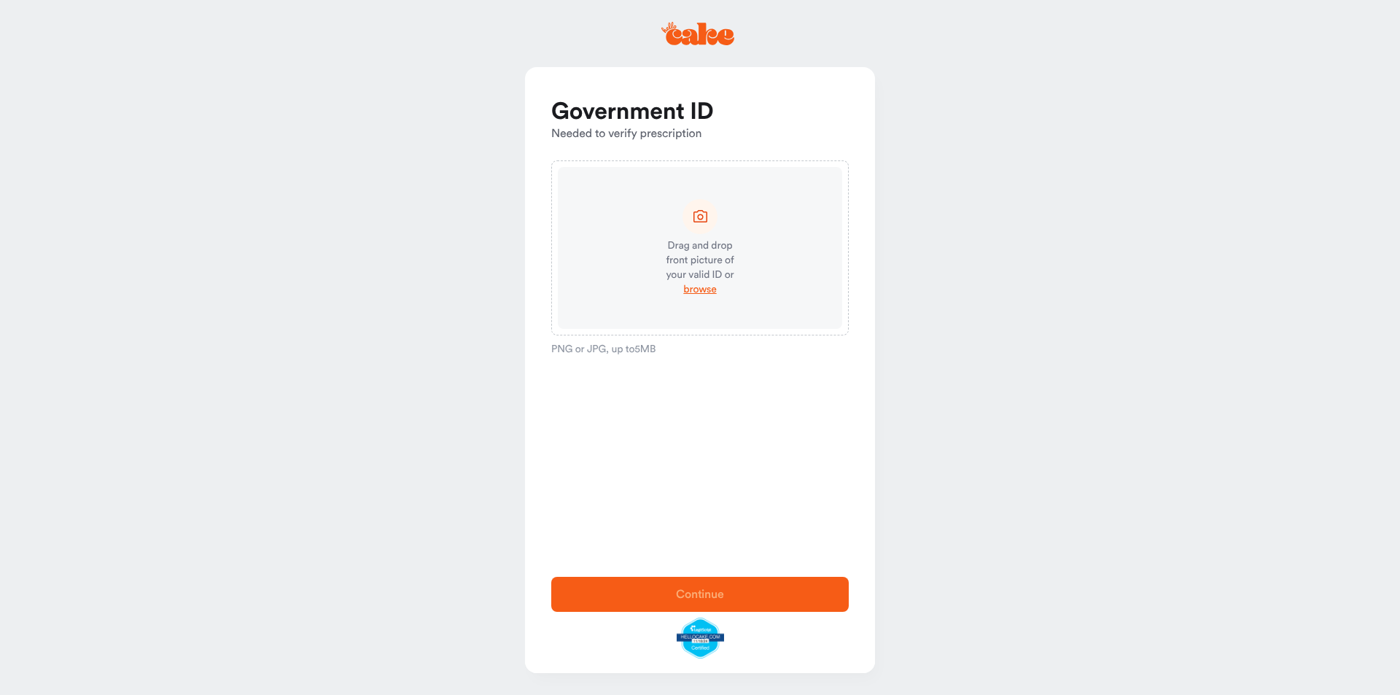
click at [724, 254] on div "Drag and drop front picture of your valid ID or" at bounding box center [700, 260] width 89 height 44
click at [701, 290] on span "browse" at bounding box center [699, 289] width 33 height 15
click at [699, 217] on icon at bounding box center [700, 216] width 18 height 18
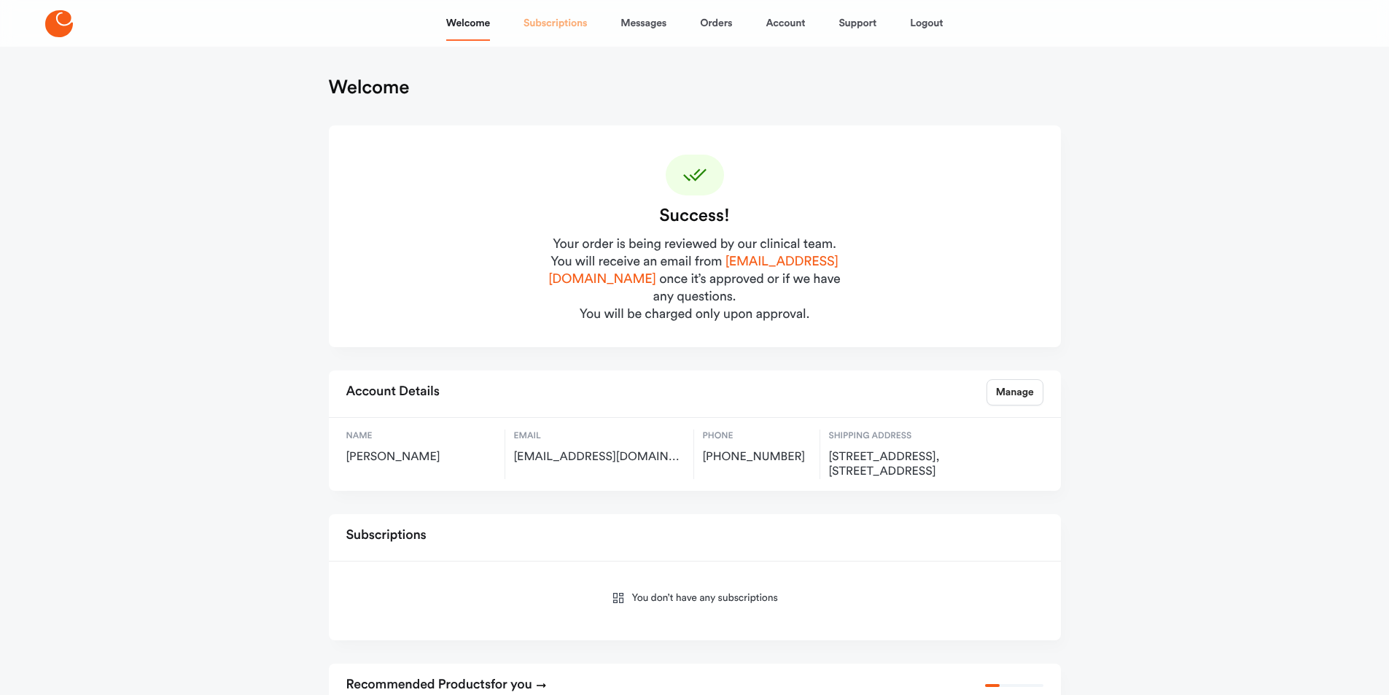
click at [559, 27] on link "Subscriptions" at bounding box center [555, 23] width 63 height 35
